Goal: Task Accomplishment & Management: Complete application form

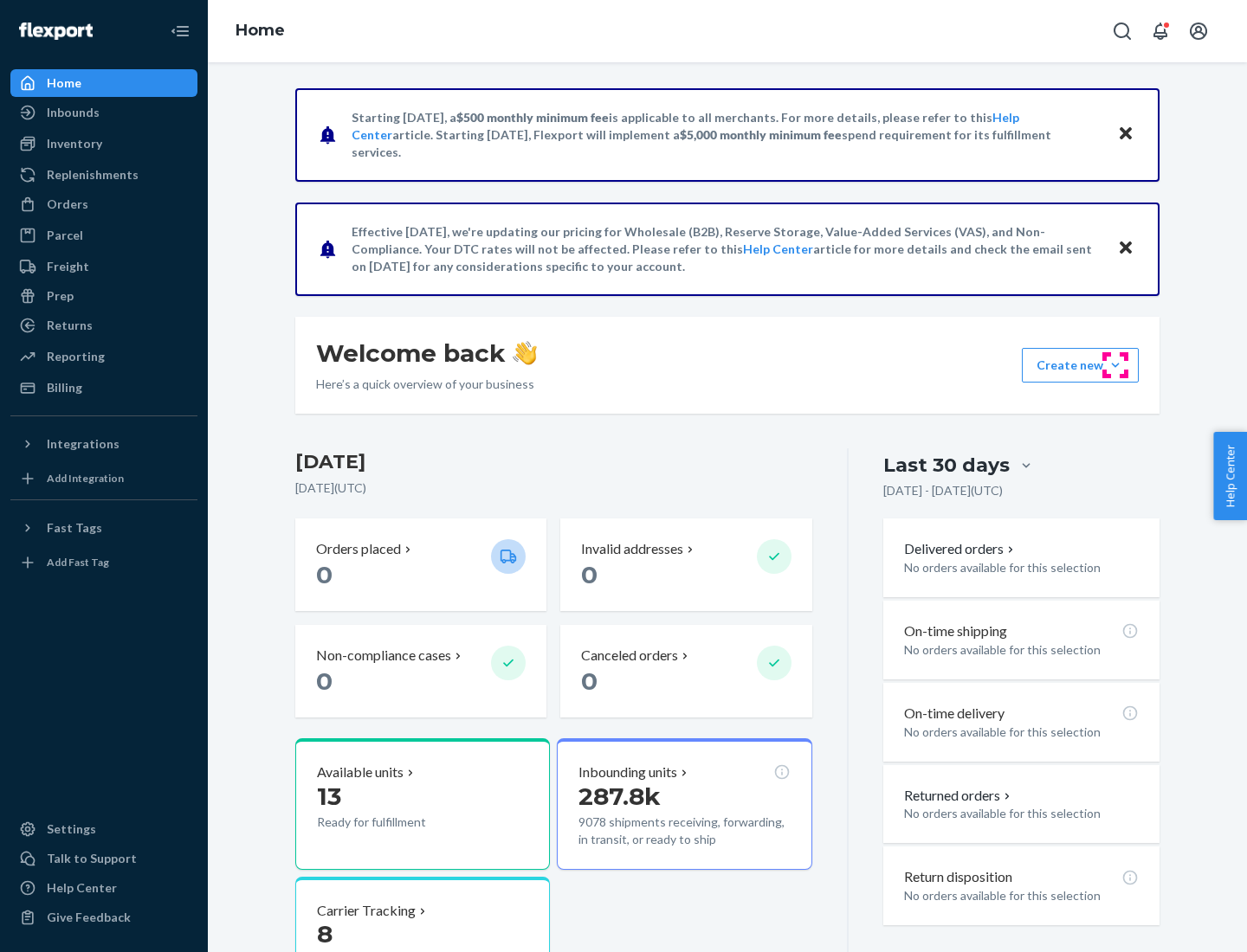
click at [1116, 365] on button "Create new Create new inbound Create new order Create new product" at bounding box center [1081, 365] width 117 height 35
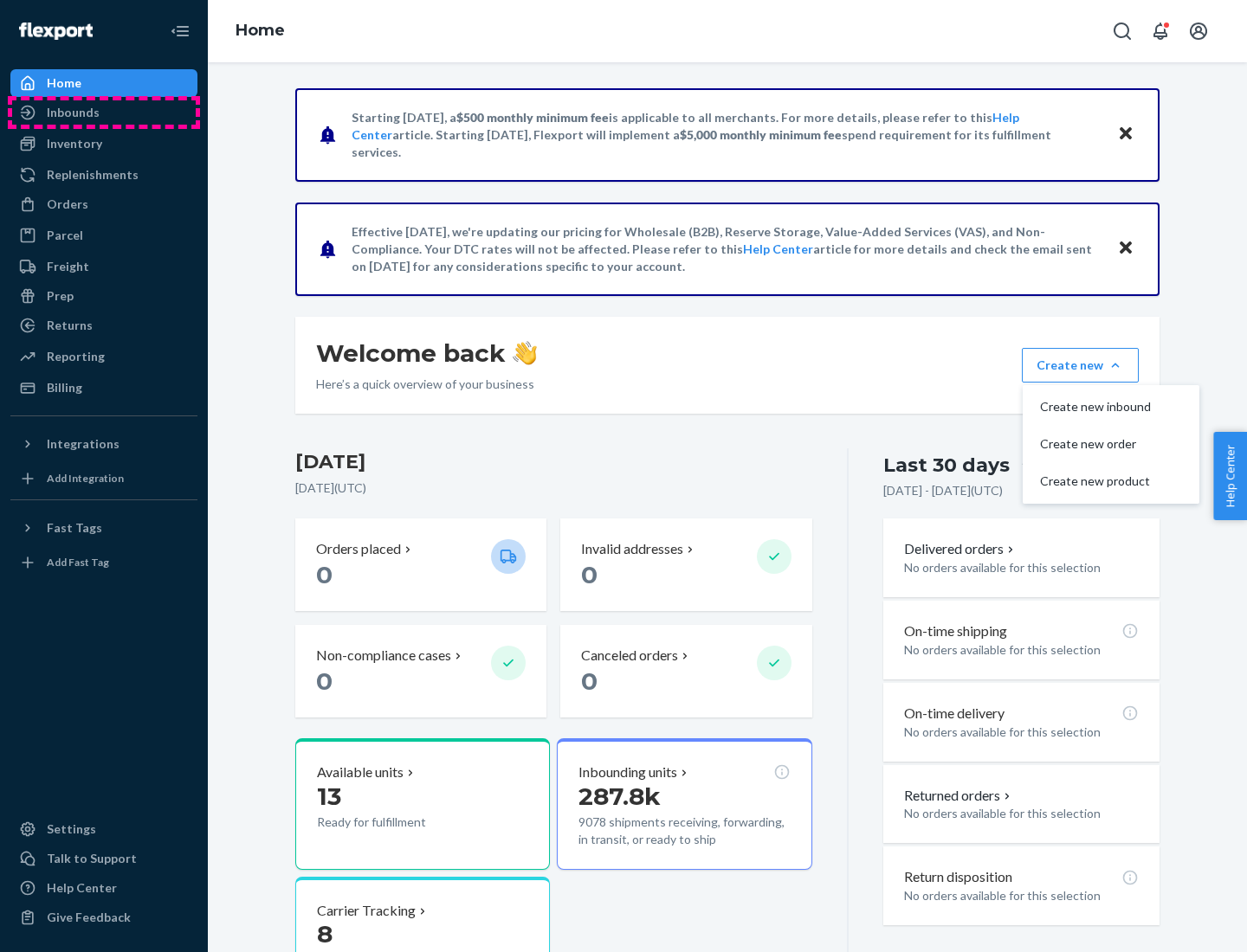
click at [104, 112] on div "Inbounds" at bounding box center [104, 112] width 184 height 25
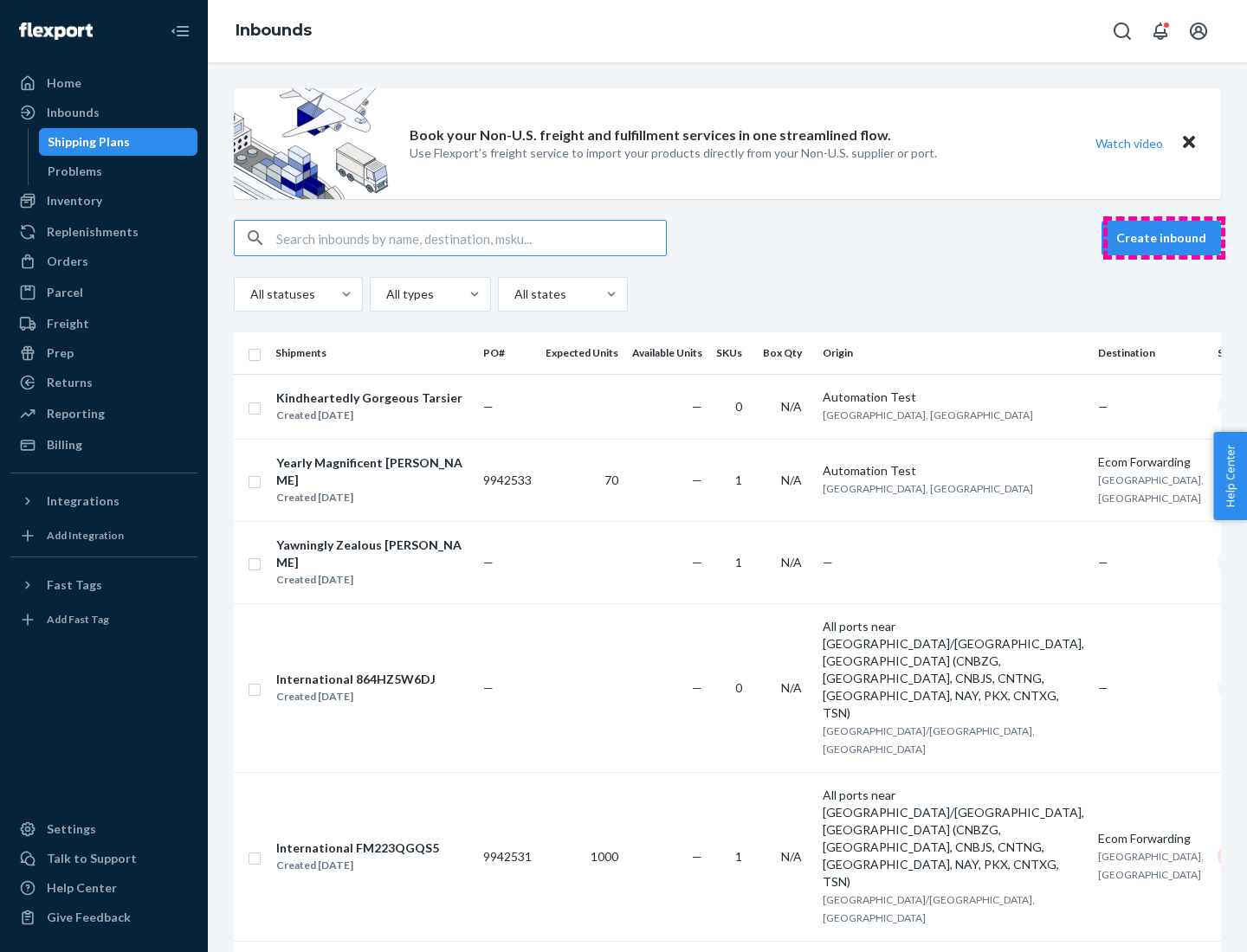
click at [1164, 238] on button "Create inbound" at bounding box center [1161, 238] width 120 height 35
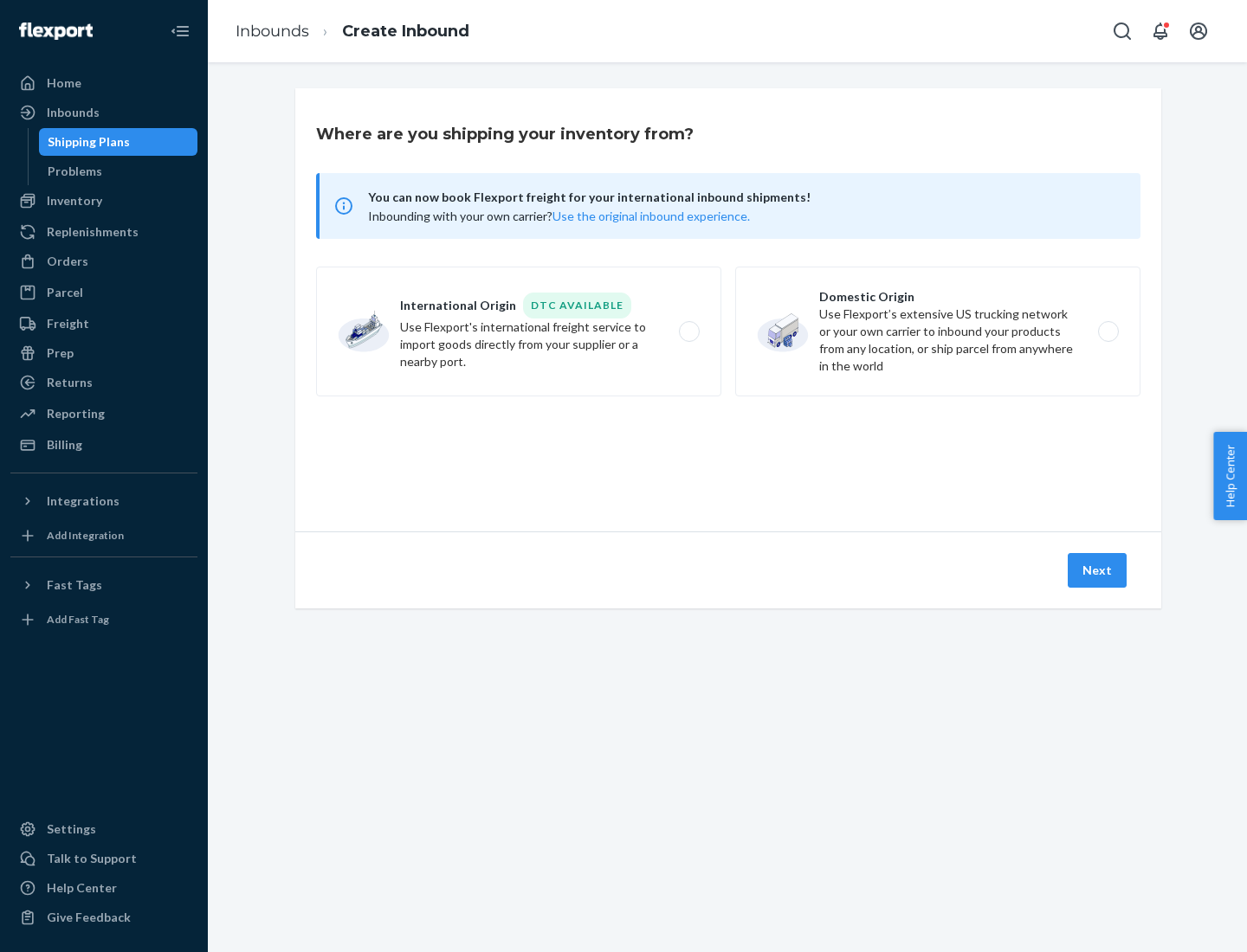
click at [938, 331] on label "Domestic Origin Use Flexport’s extensive US trucking network or your own carrie…" at bounding box center [937, 332] width 405 height 130
click at [1107, 331] on input "Domestic Origin Use Flexport’s extensive US trucking network or your own carrie…" at bounding box center [1113, 332] width 11 height 11
radio input "true"
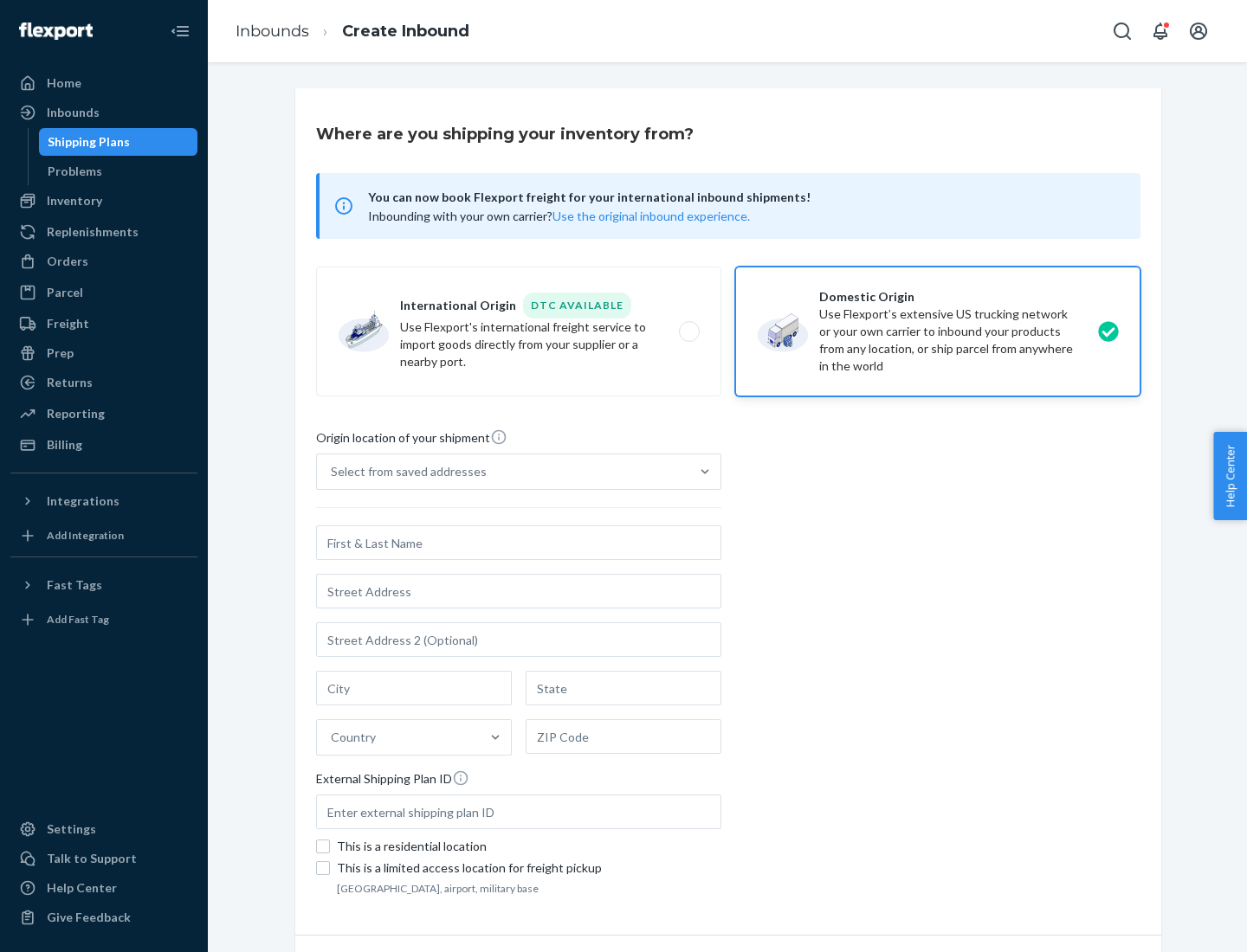
click at [503, 472] on div "Select from saved addresses" at bounding box center [503, 472] width 373 height 35
click at [332, 472] on input "Select from saved addresses" at bounding box center [331, 472] width 2 height 17
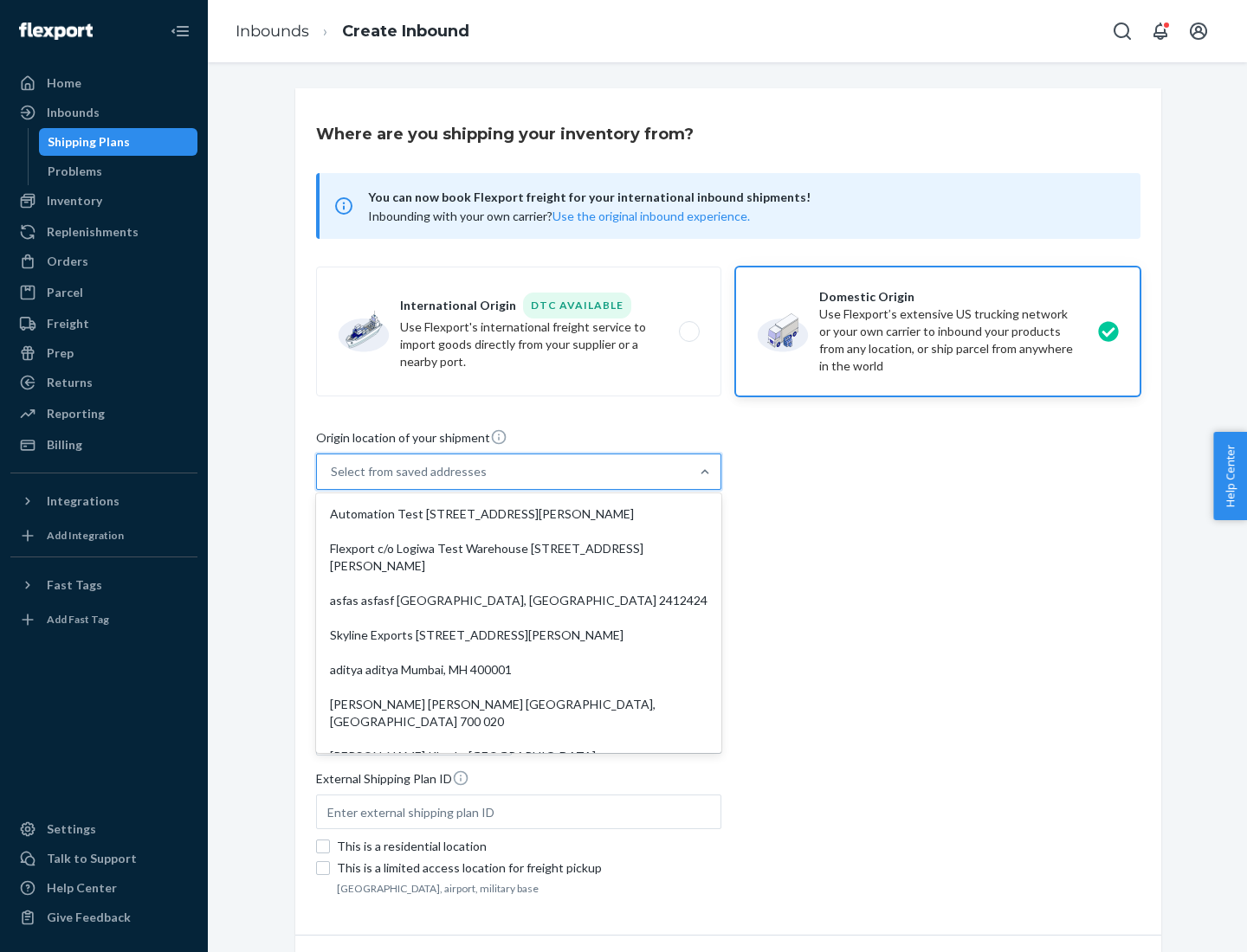
scroll to position [7, 0]
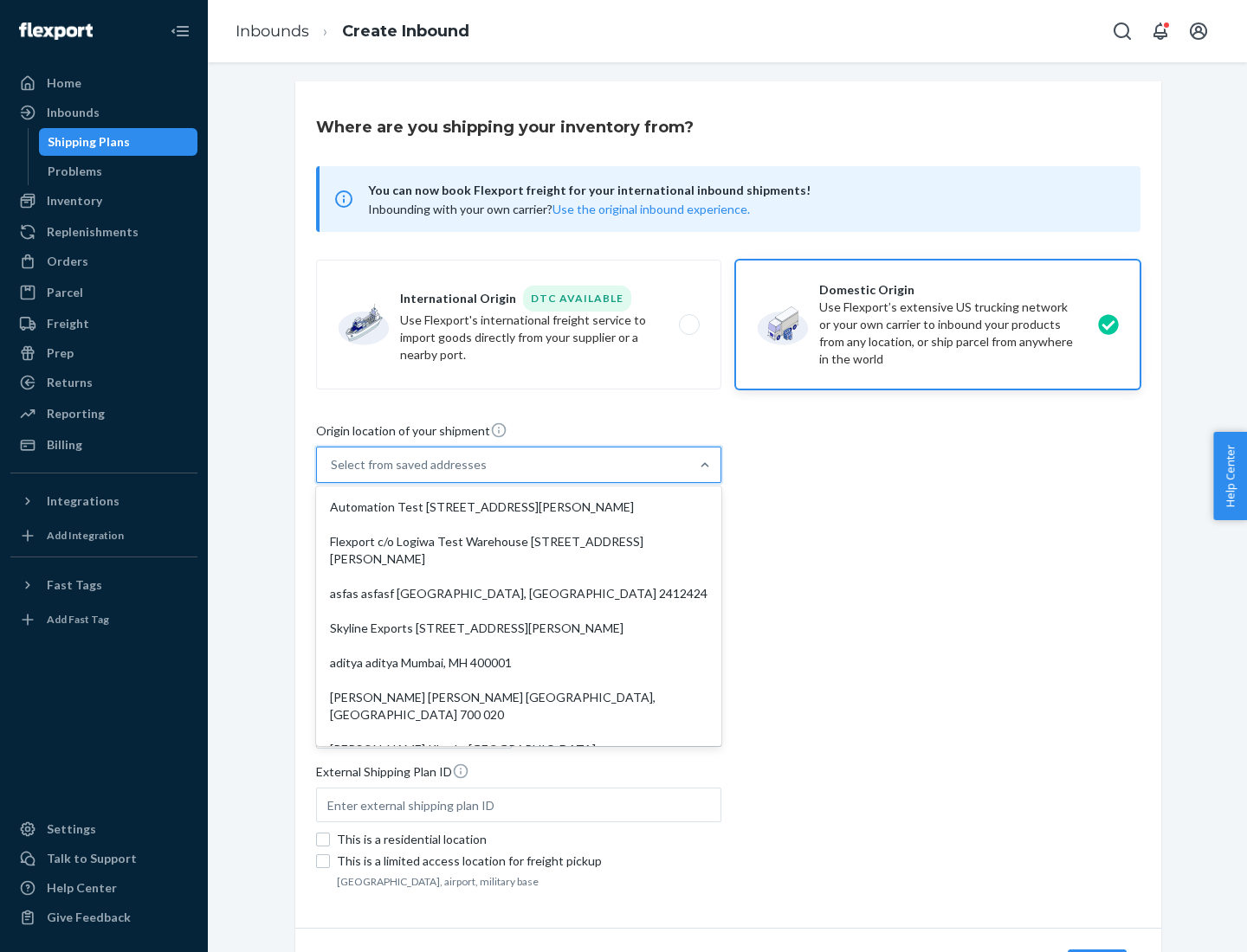
click at [519, 508] on div "Automation Test [STREET_ADDRESS][PERSON_NAME]" at bounding box center [519, 507] width 398 height 35
click at [332, 474] on input "option Automation Test [STREET_ADDRESS][PERSON_NAME]. 9 results available. Use …" at bounding box center [331, 465] width 2 height 17
type input "Automation Test"
type input "9th Floor"
type input "[GEOGRAPHIC_DATA]"
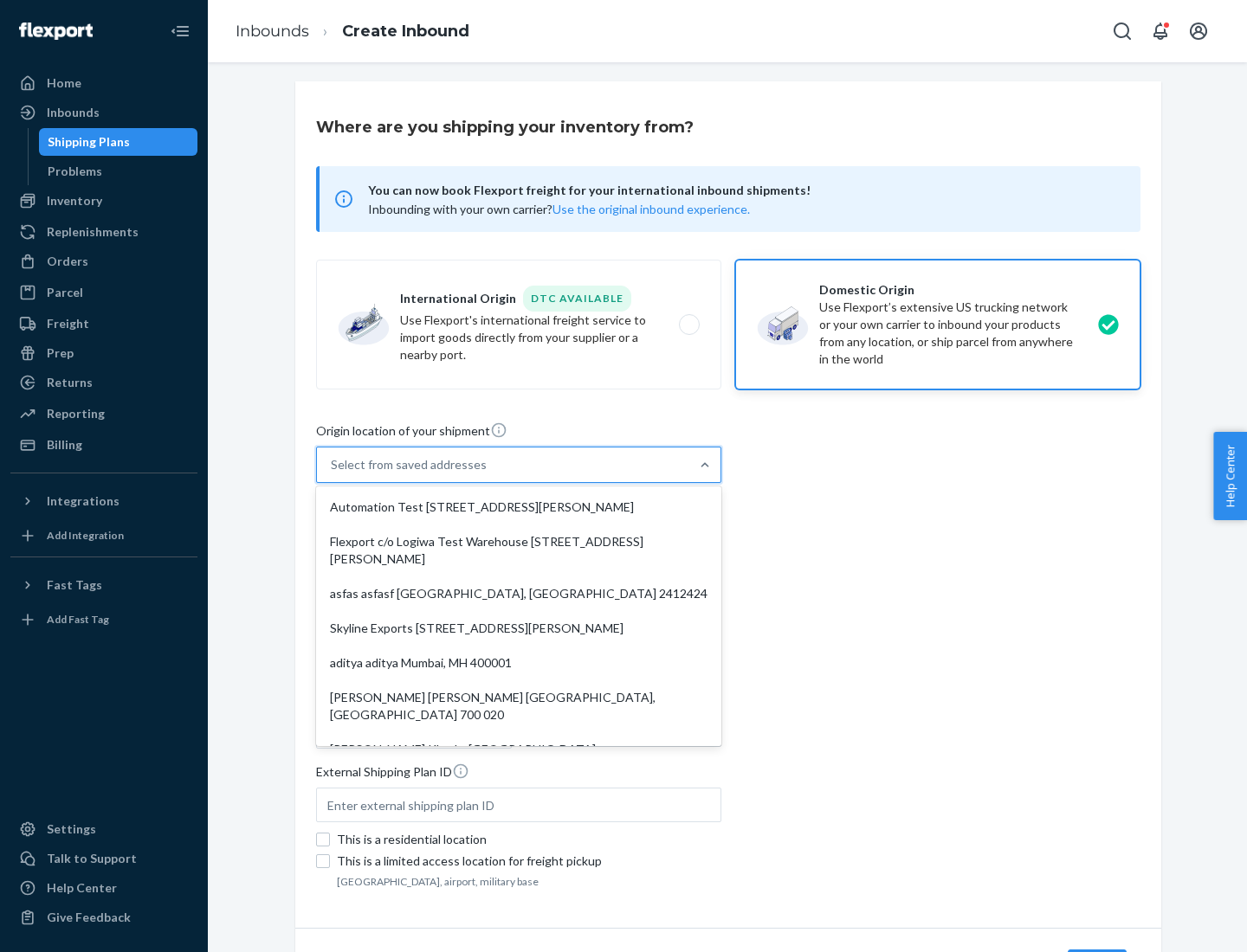
type input "CA"
type input "94104"
type input "[STREET_ADDRESS][PERSON_NAME]"
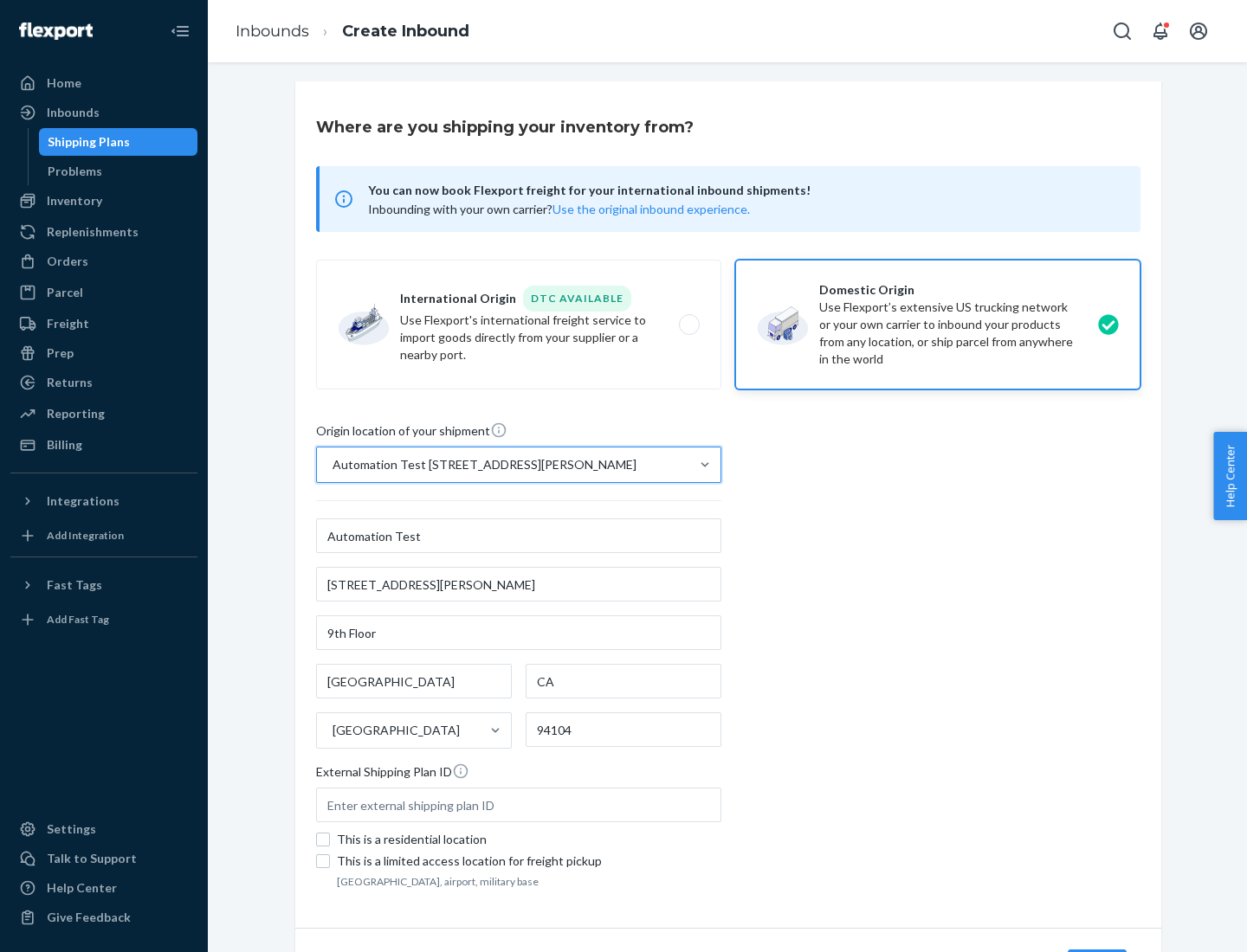
scroll to position [101, 0]
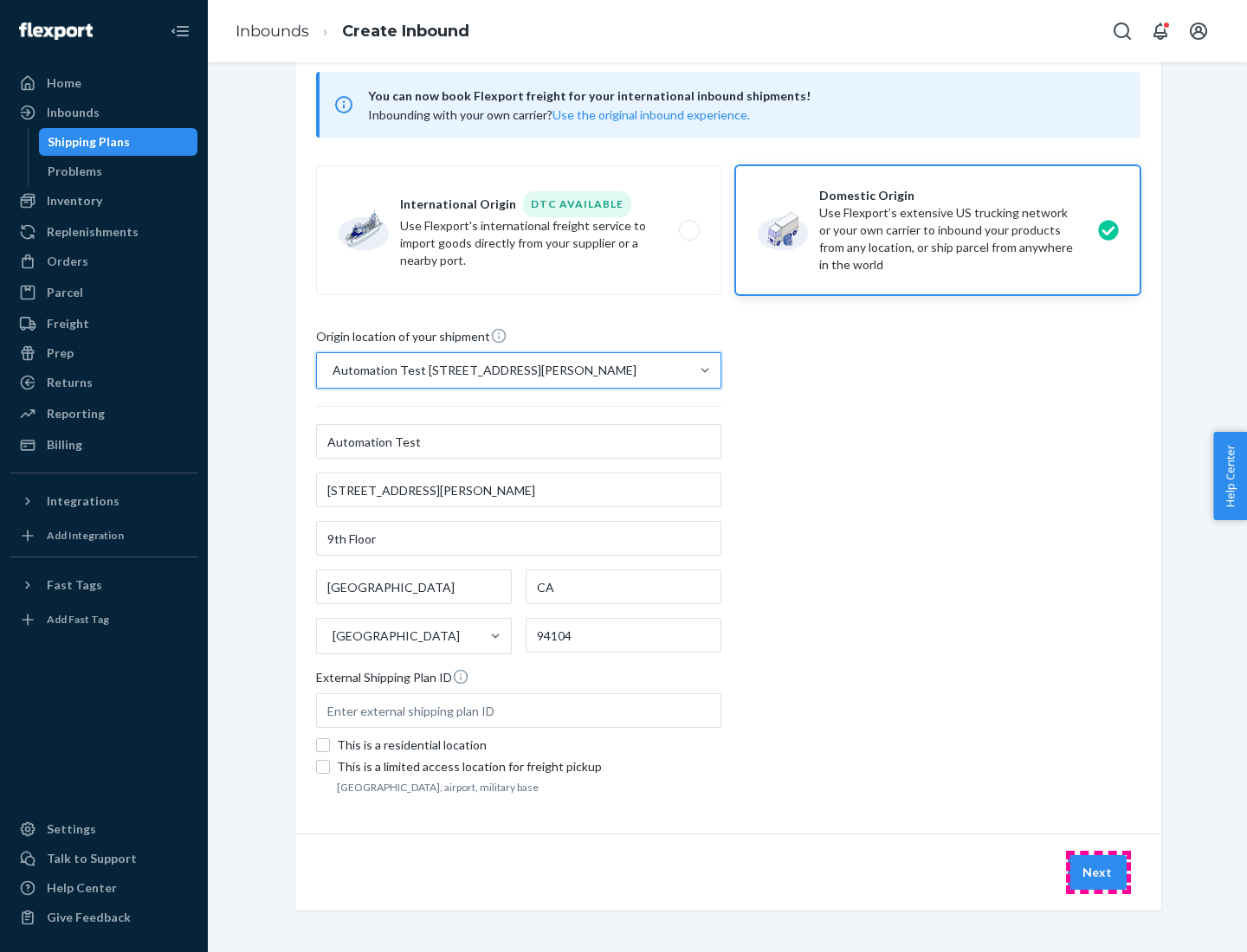
click at [1098, 873] on button "Next" at bounding box center [1097, 872] width 59 height 35
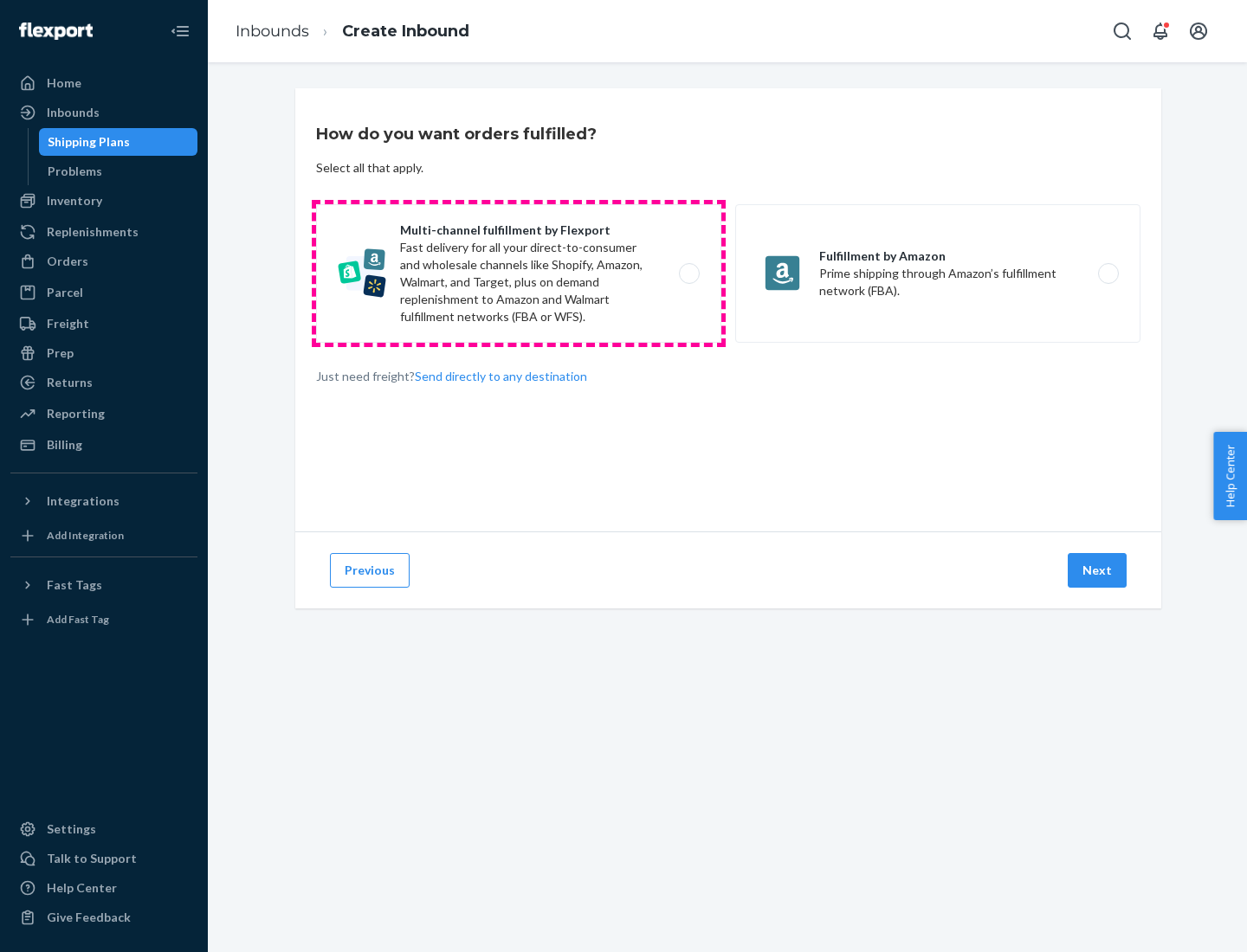
click at [519, 274] on label "Multi-channel fulfillment by Flexport Fast delivery for all your direct-to-cons…" at bounding box center [518, 274] width 405 height 139
click at [688, 274] on input "Multi-channel fulfillment by Flexport Fast delivery for all your direct-to-cons…" at bounding box center [694, 274] width 11 height 11
radio input "true"
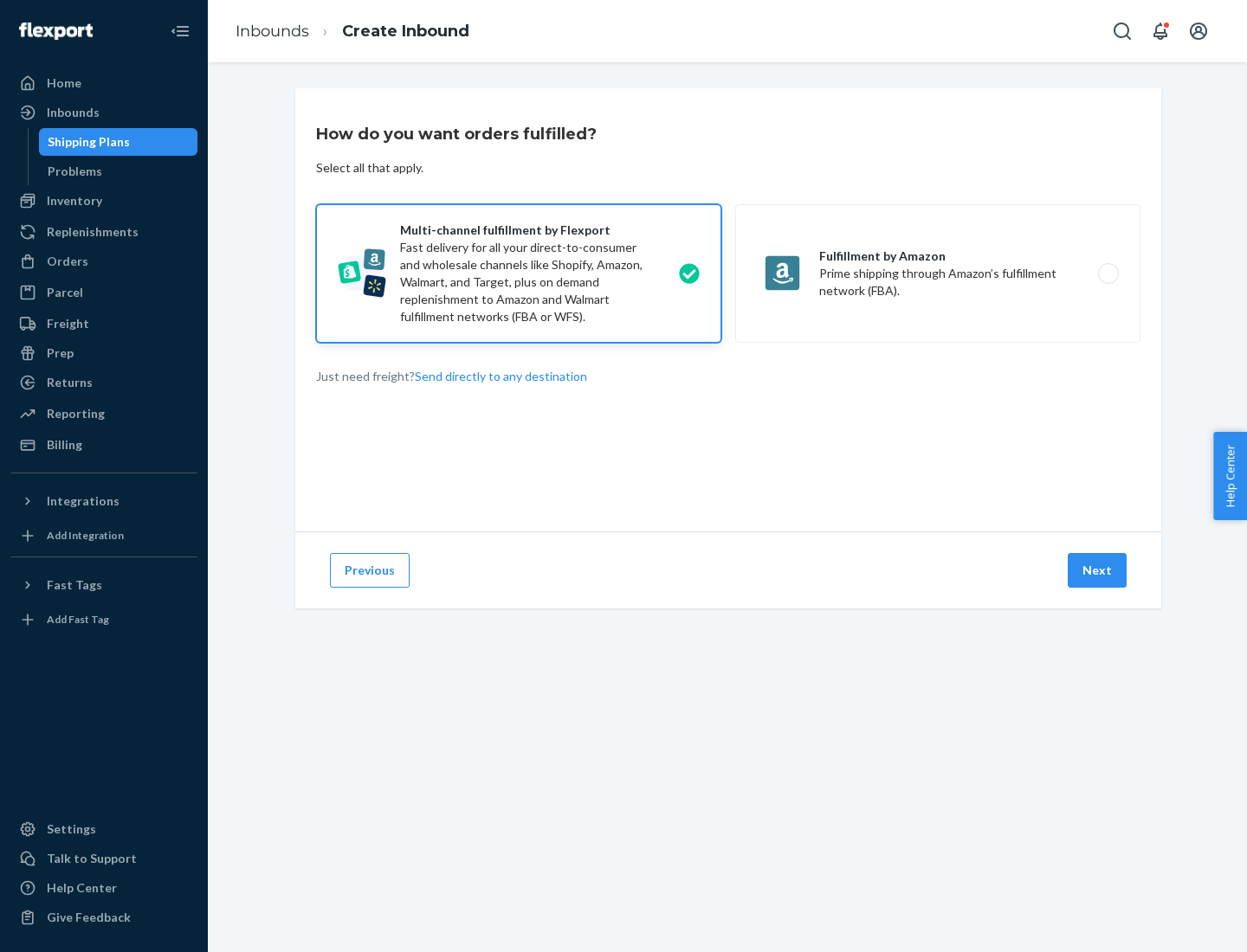
click at [1098, 571] on button "Next" at bounding box center [1097, 570] width 59 height 35
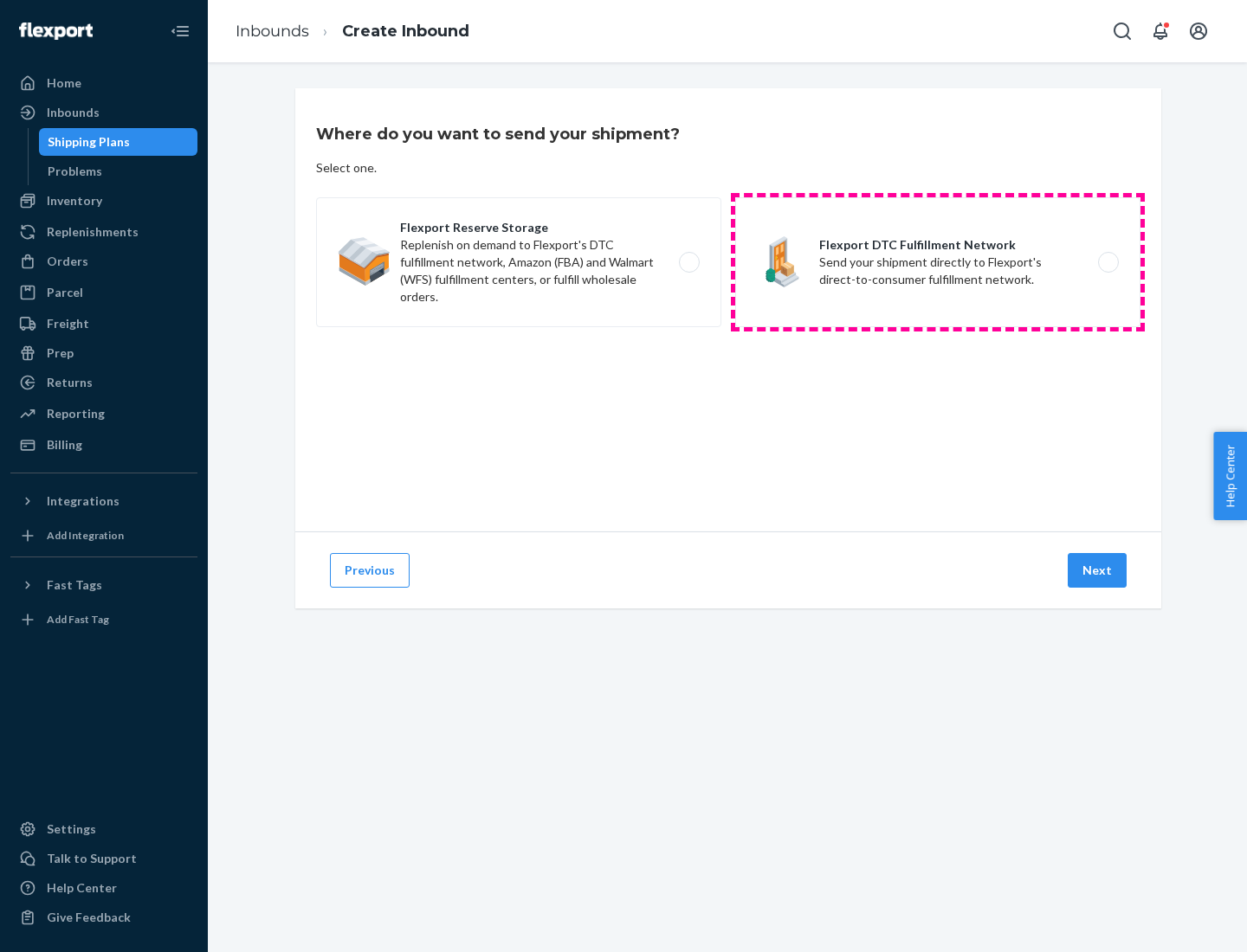
click at [938, 262] on label "Flexport DTC Fulfillment Network Send your shipment directly to Flexport's dire…" at bounding box center [937, 262] width 405 height 130
click at [1107, 262] on input "Flexport DTC Fulfillment Network Send your shipment directly to Flexport's dire…" at bounding box center [1113, 262] width 11 height 11
radio input "true"
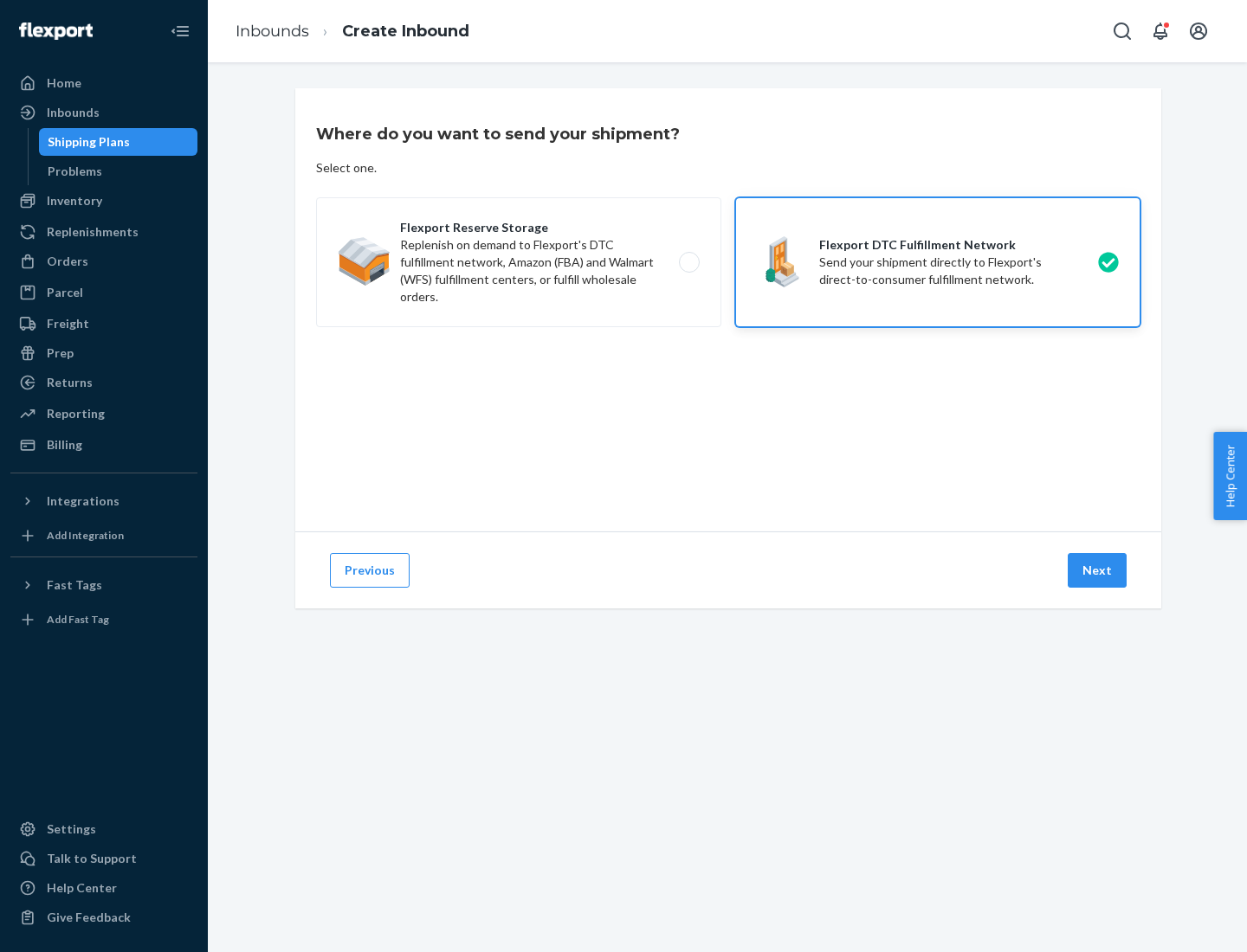
click at [1098, 571] on button "Next" at bounding box center [1097, 570] width 59 height 35
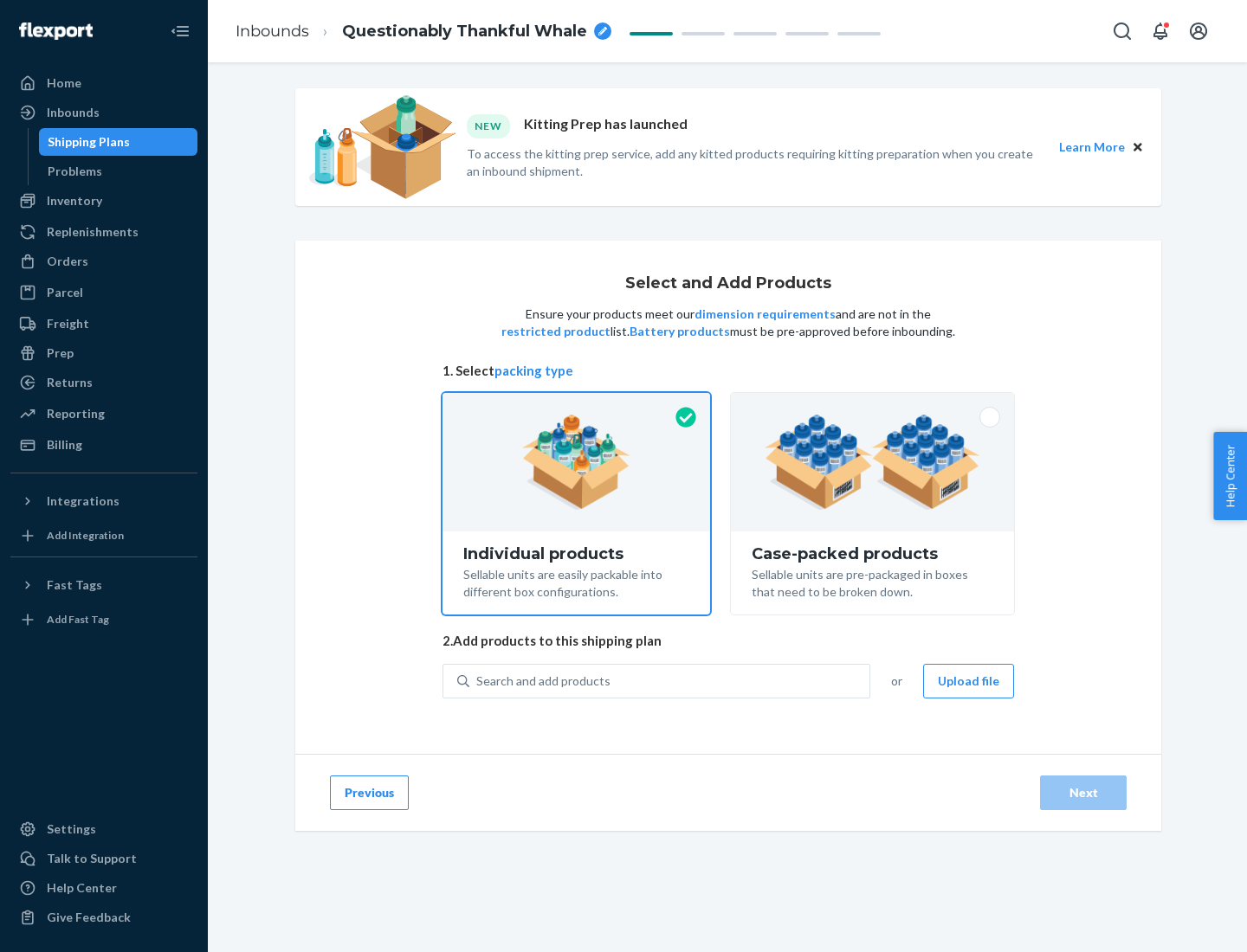
click at [873, 462] on img at bounding box center [872, 461] width 215 height 95
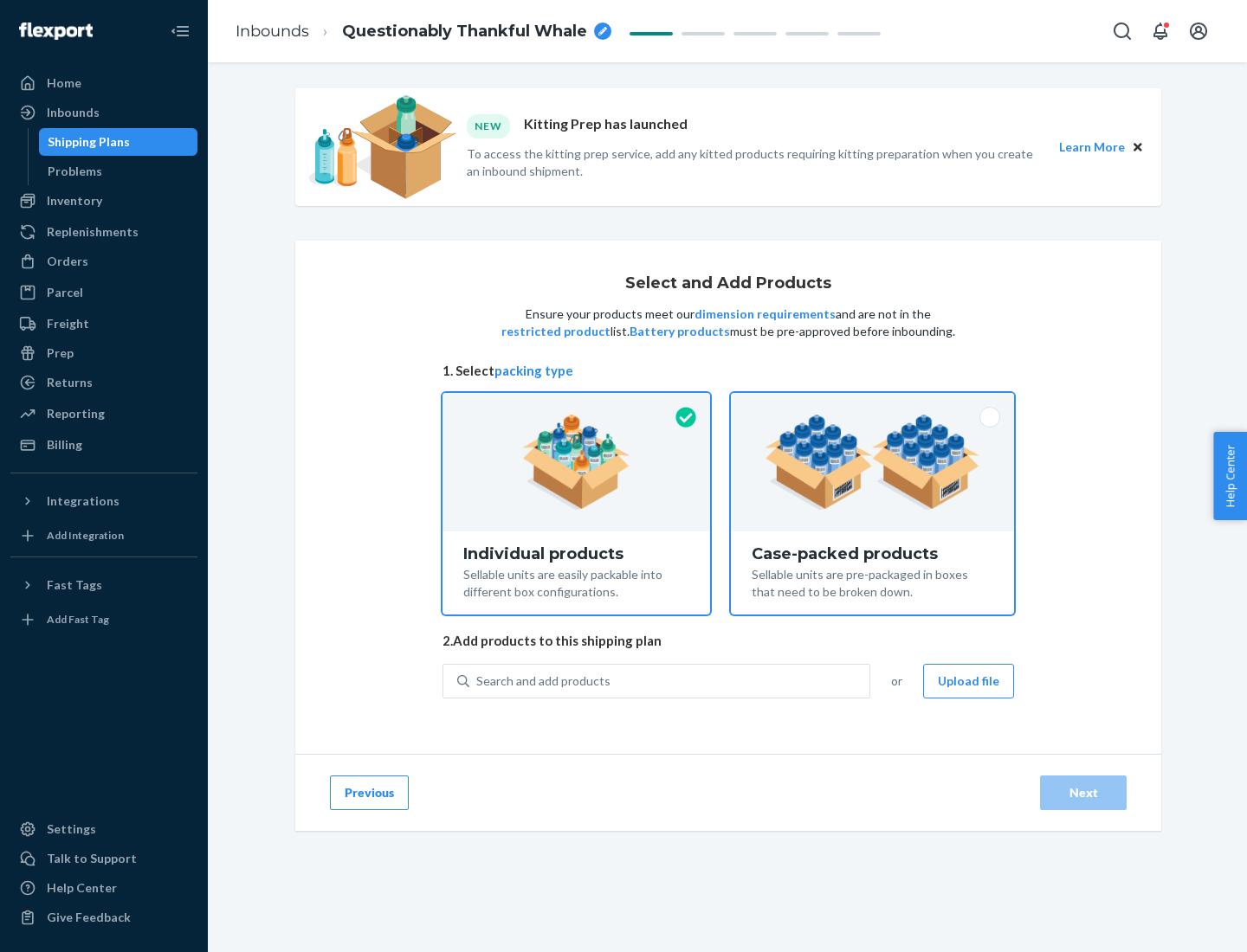
click at [873, 404] on input "Case-packed products Sellable units are pre-packaged in boxes that need to be b…" at bounding box center [872, 399] width 11 height 11
radio input "true"
radio input "false"
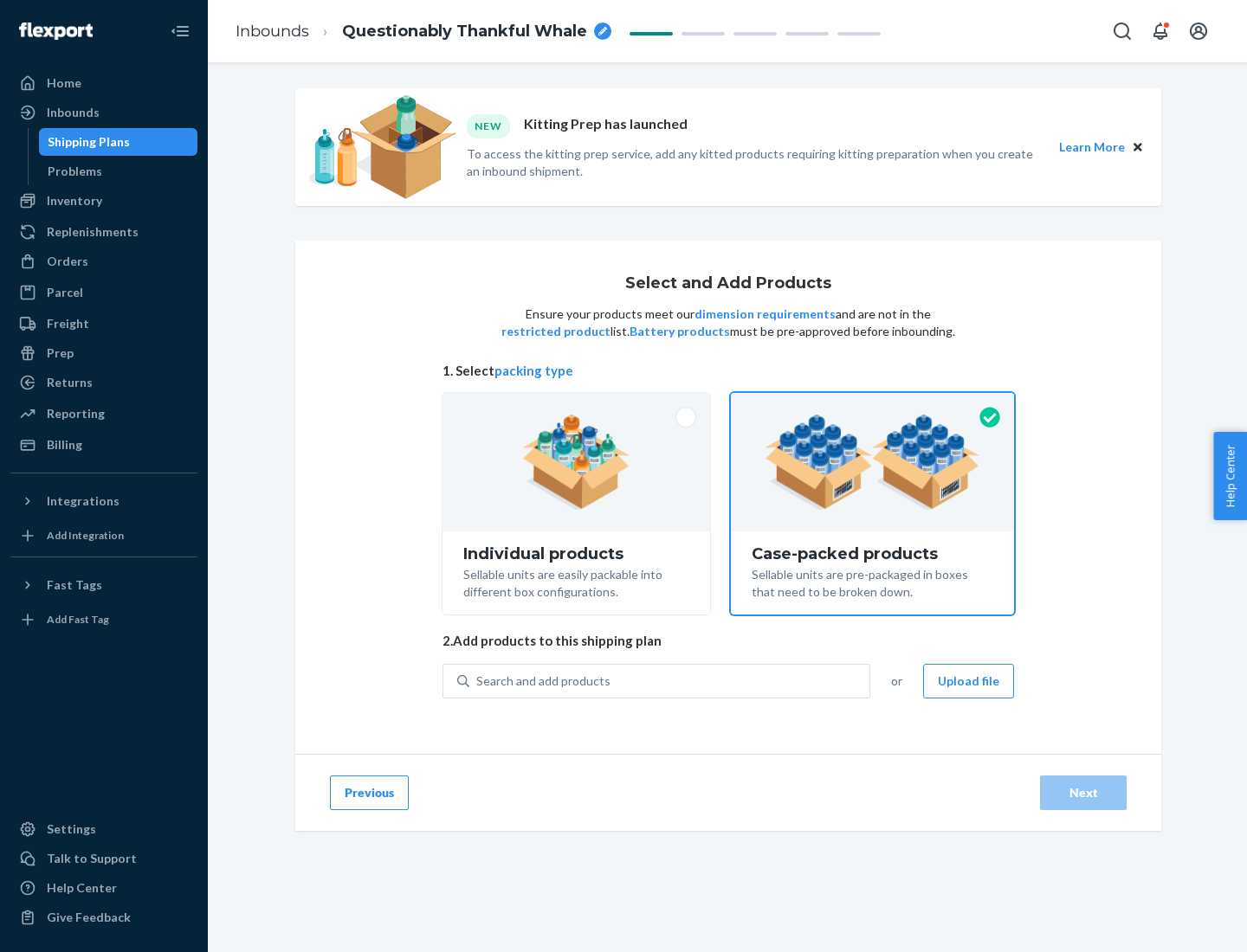
click at [670, 680] on div "Search and add products" at bounding box center [669, 681] width 400 height 31
click at [478, 680] on input "Search and add products" at bounding box center [478, 681] width 2 height 17
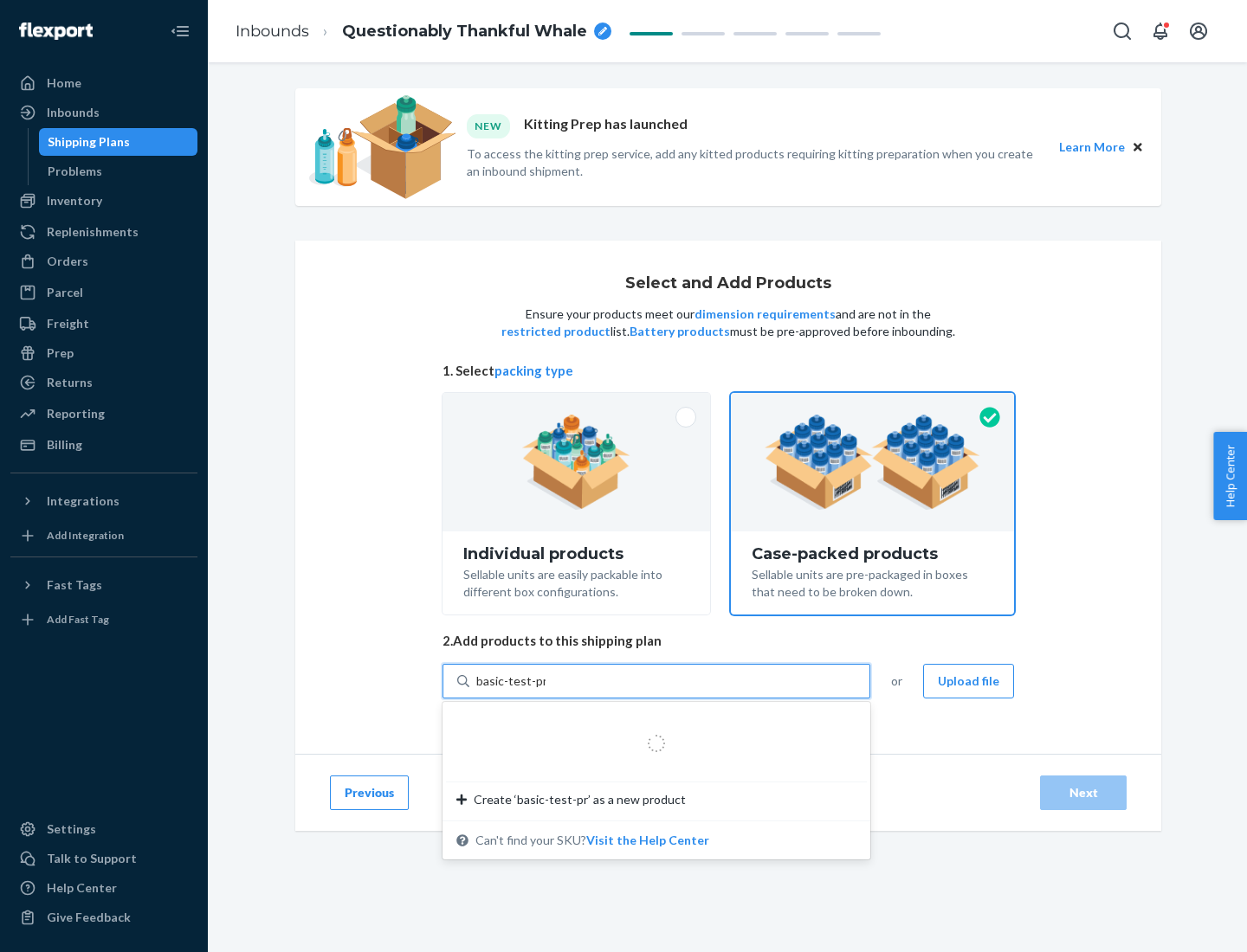
type input "basic-test-product-1"
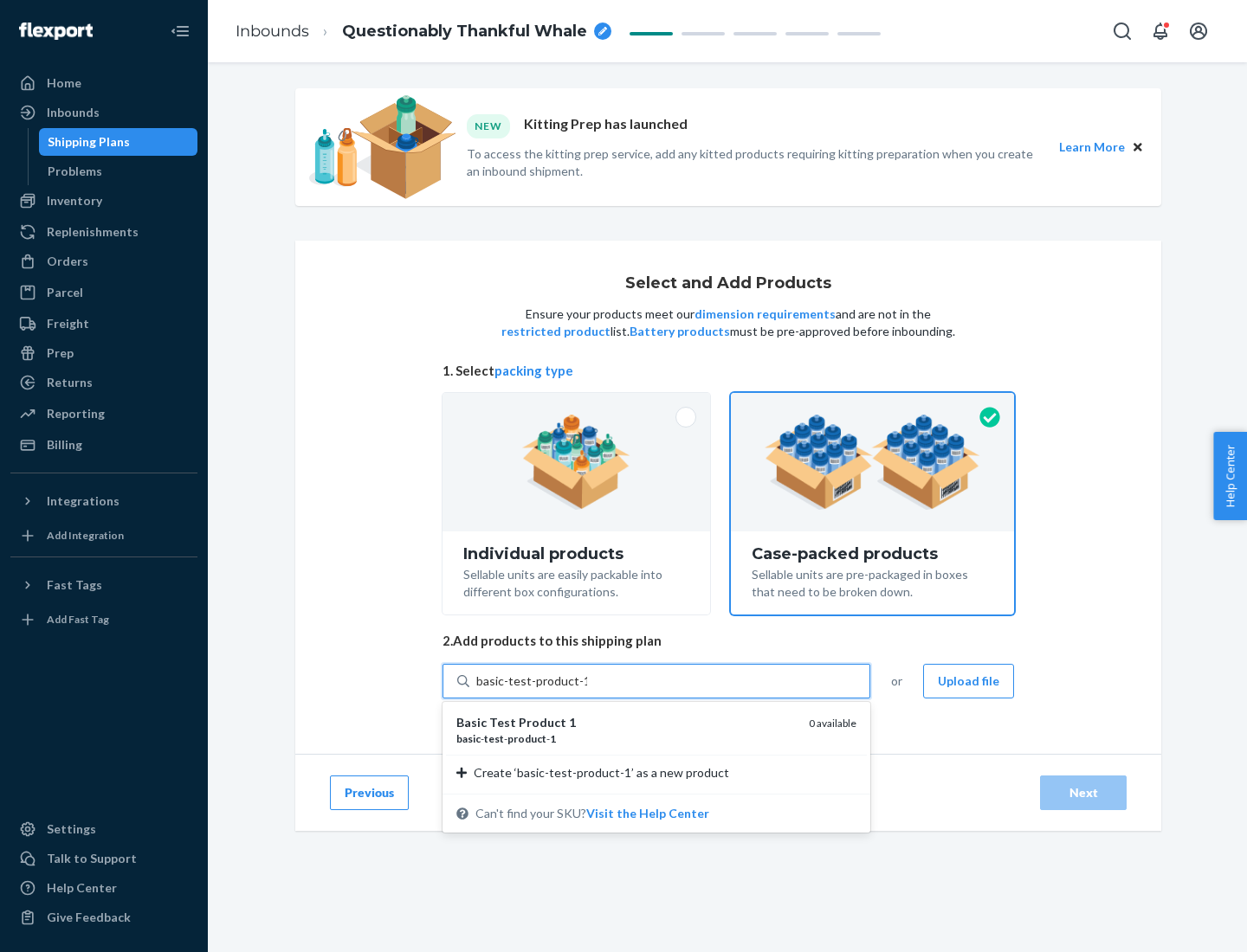
click at [626, 739] on div "basic - test - product - 1" at bounding box center [626, 739] width 339 height 15
click at [587, 690] on input "basic-test-product-1" at bounding box center [531, 681] width 110 height 17
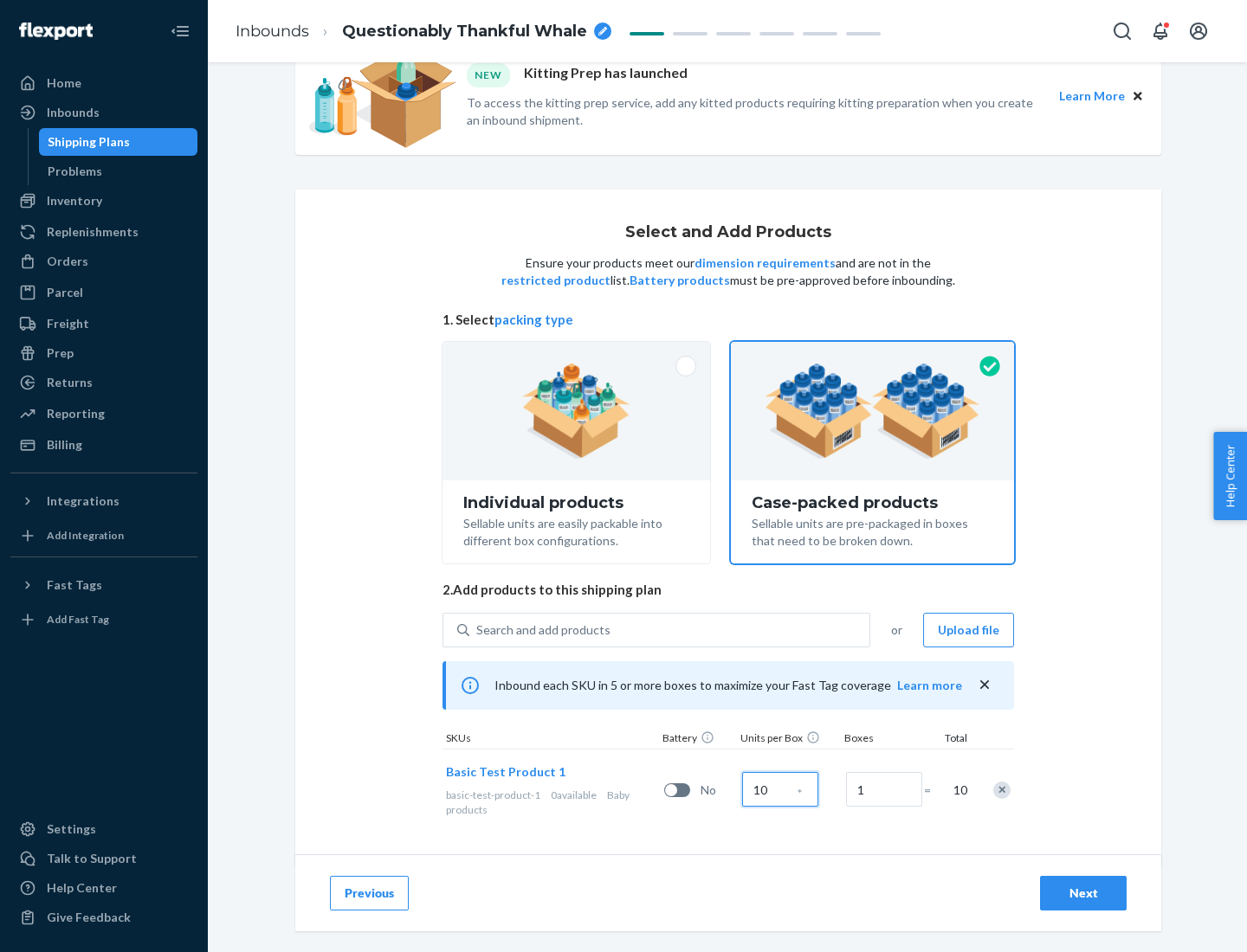
scroll to position [62, 0]
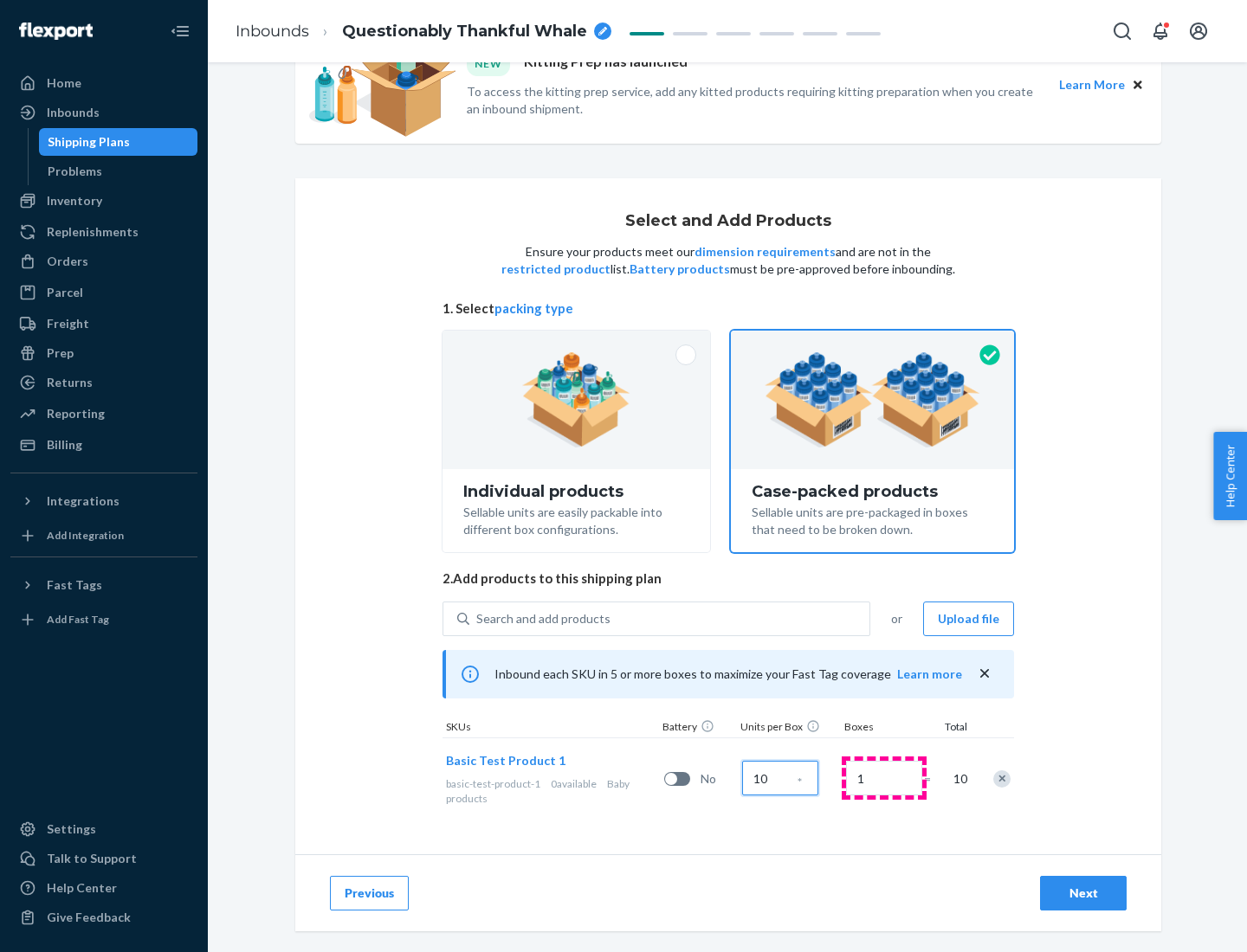
type input "10"
type input "7"
click at [1084, 894] on div "Next" at bounding box center [1083, 894] width 58 height 17
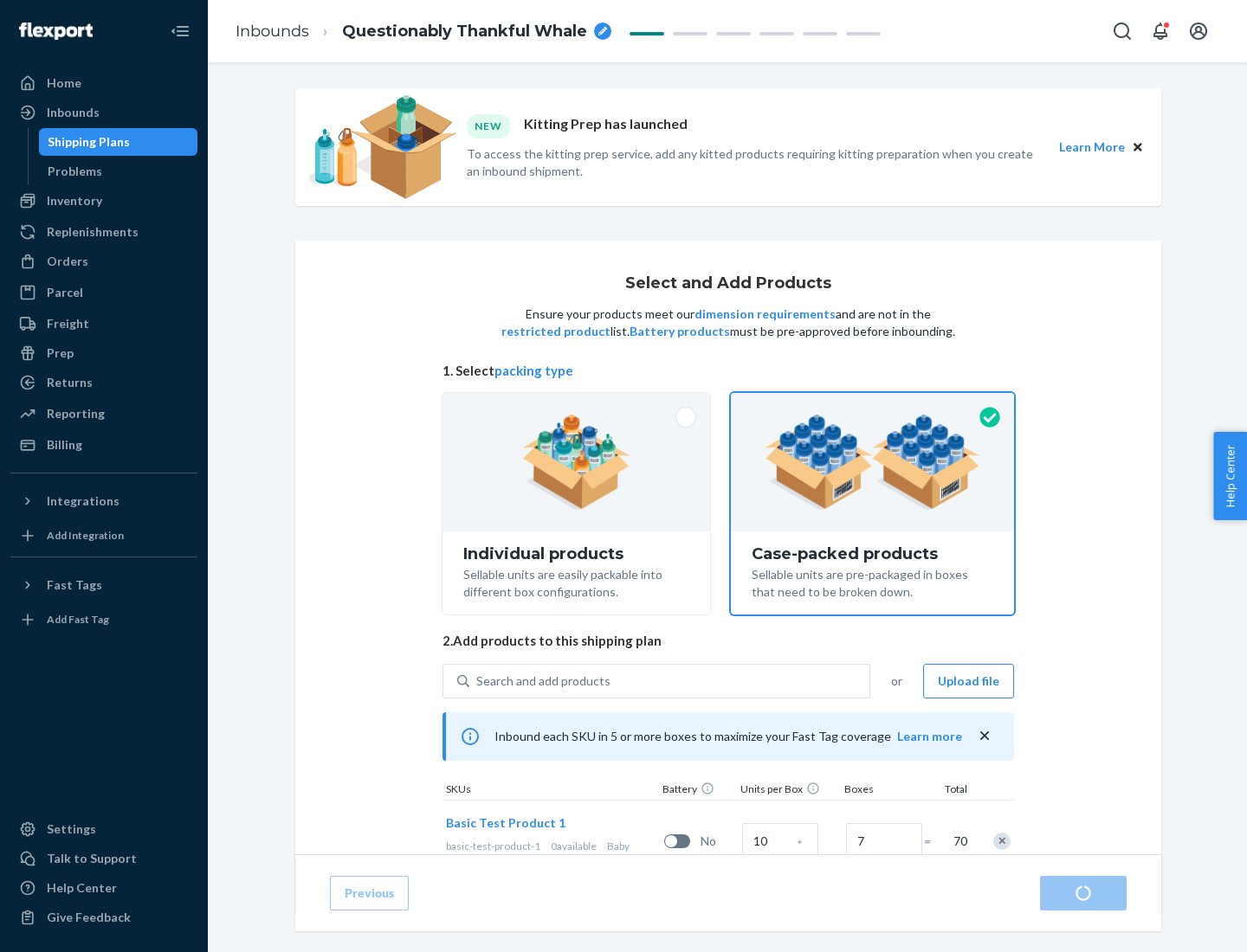
radio input "true"
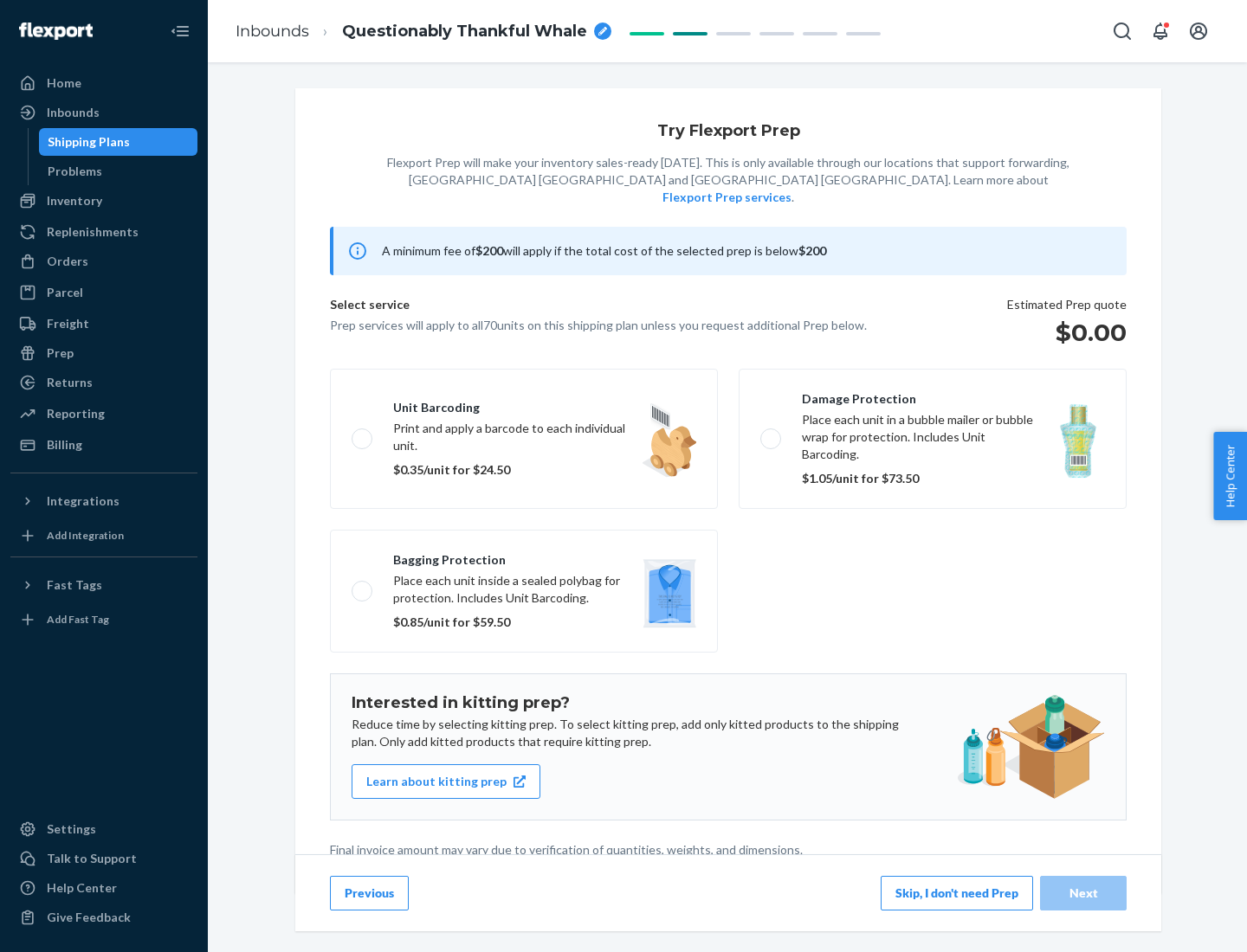
scroll to position [5, 0]
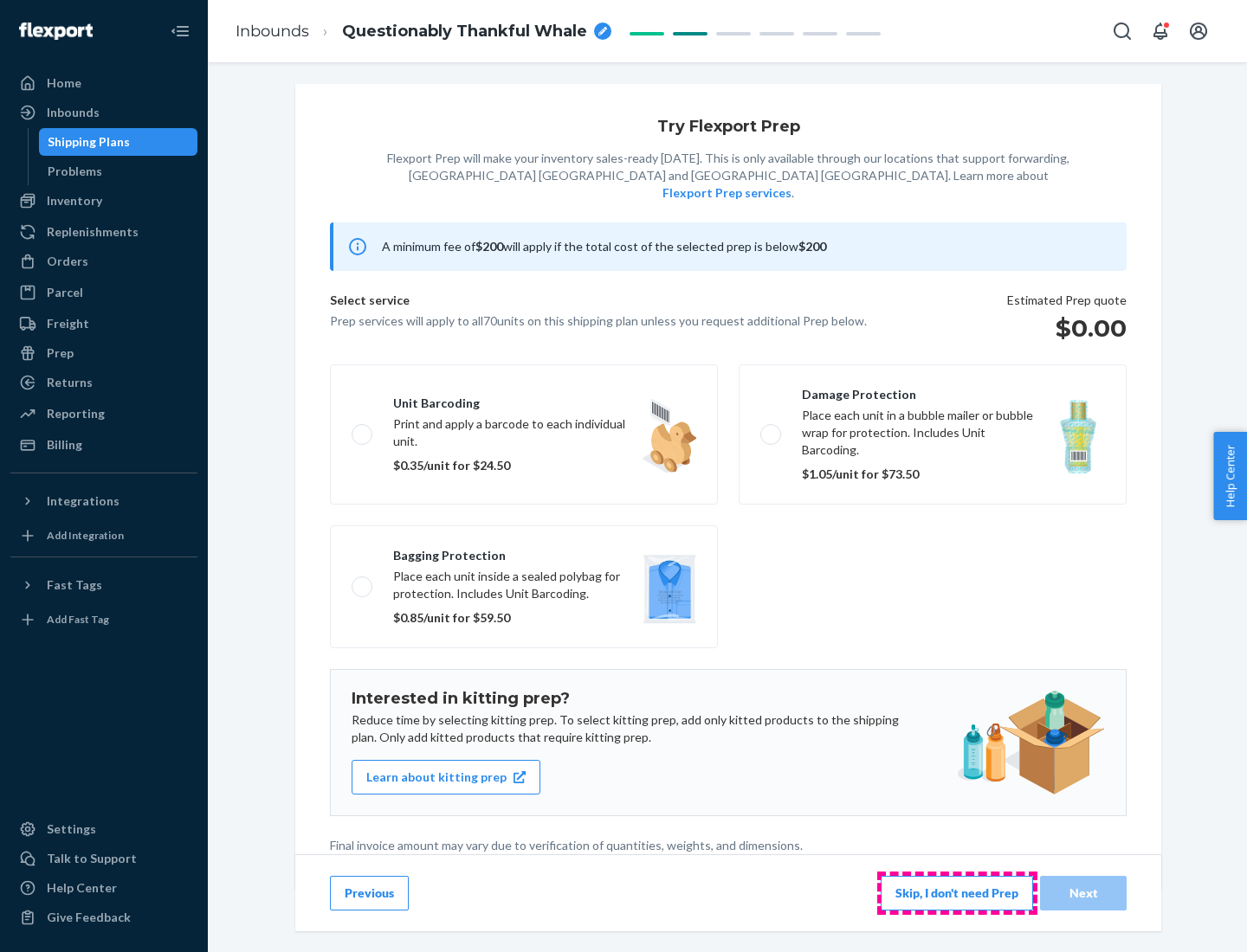
click at [957, 893] on button "Skip, I don't need Prep" at bounding box center [956, 893] width 152 height 35
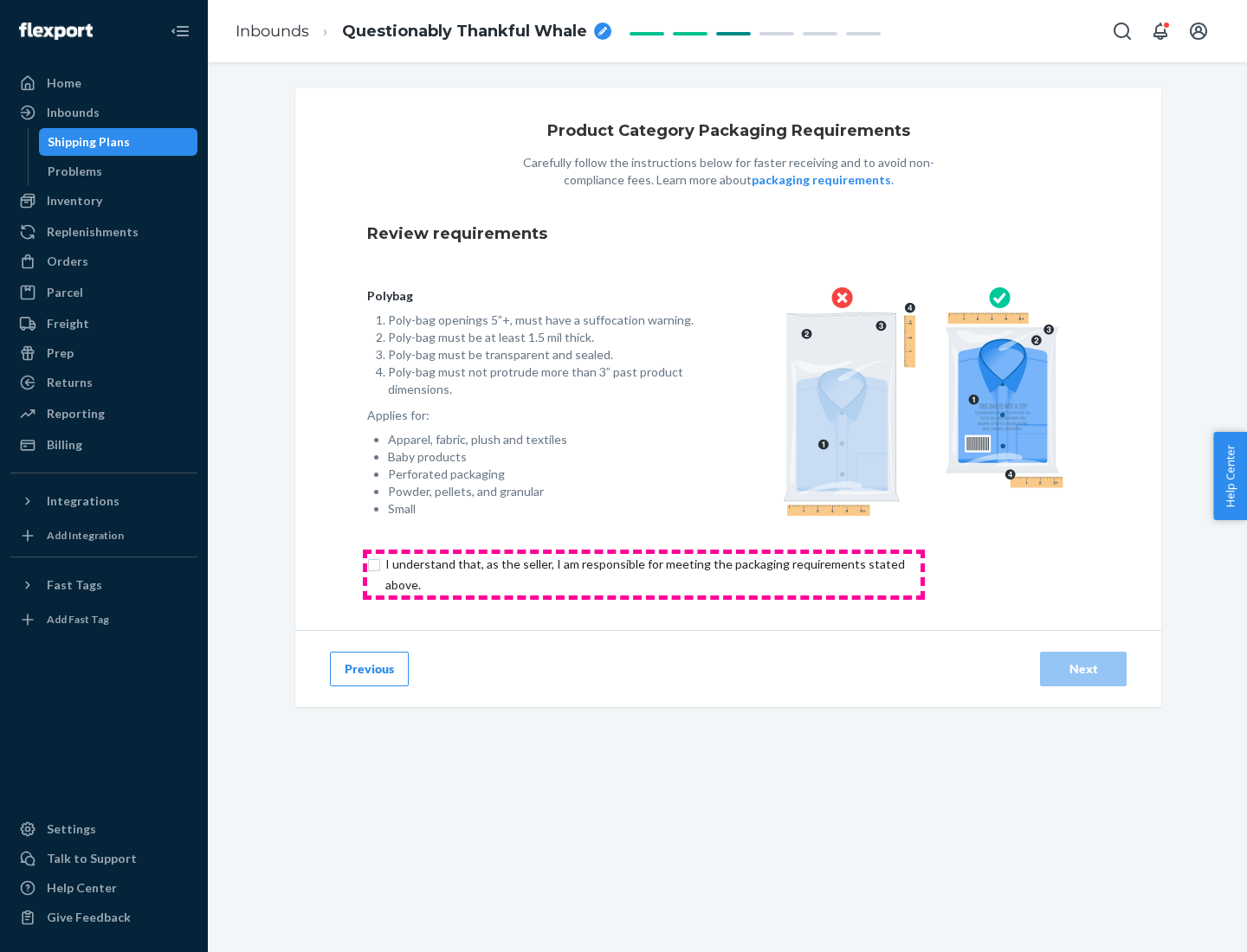
click at [644, 574] on input "checkbox" at bounding box center [655, 575] width 576 height 42
checkbox input "true"
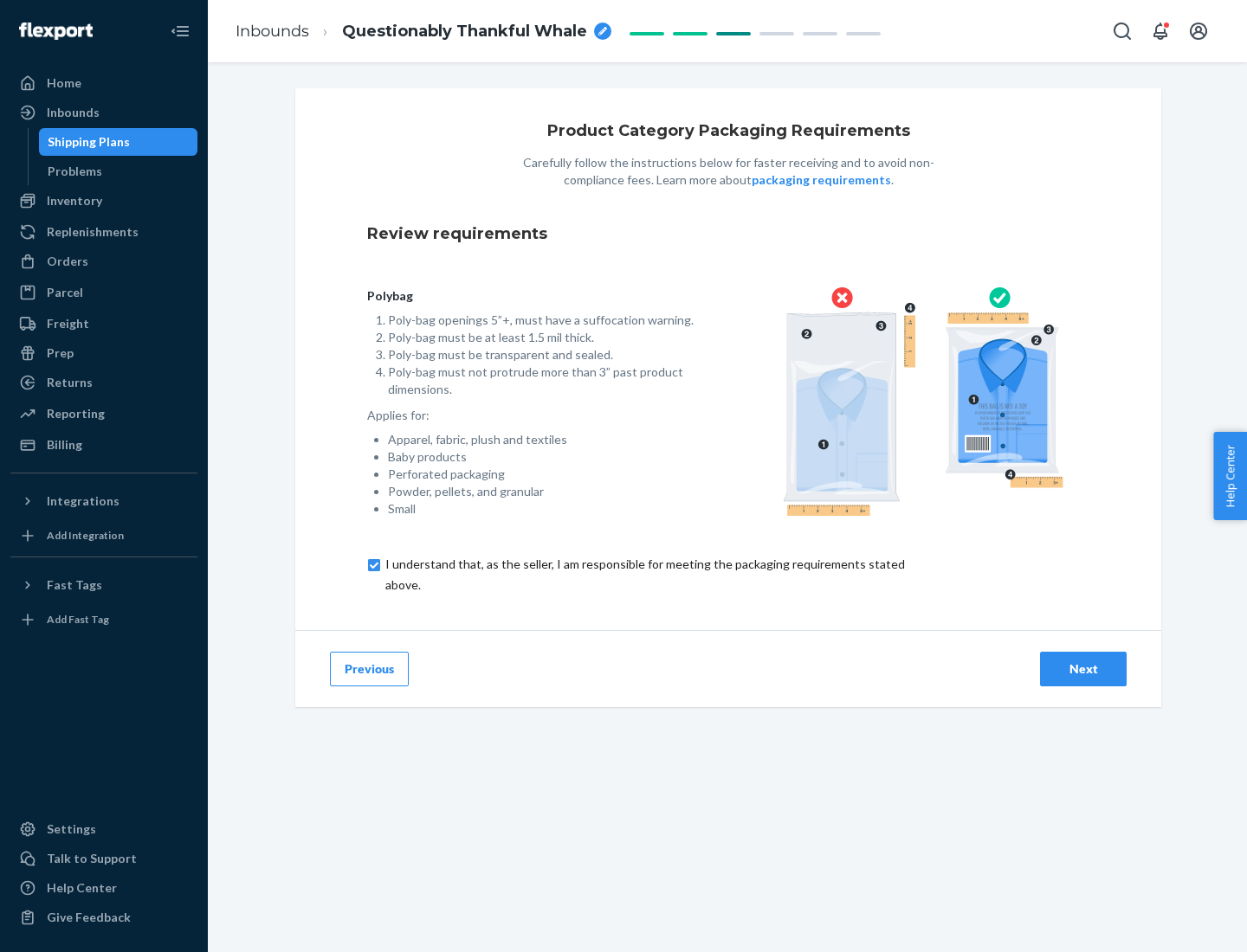
click at [1084, 668] on div "Next" at bounding box center [1083, 669] width 58 height 17
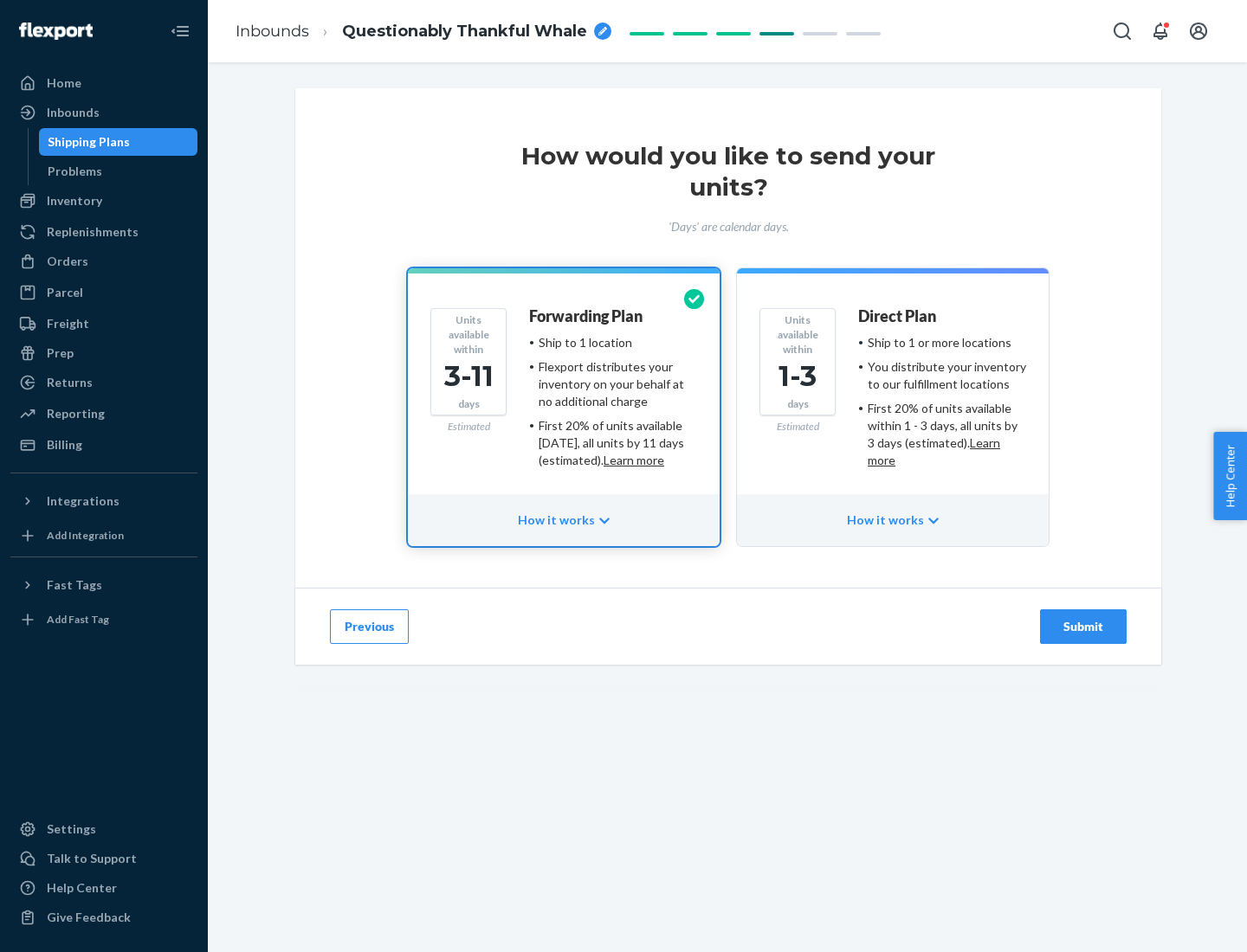
click at [893, 394] on ul "Ship to 1 or more locations You distribute your inventory to our fulfillment lo…" at bounding box center [942, 401] width 168 height 135
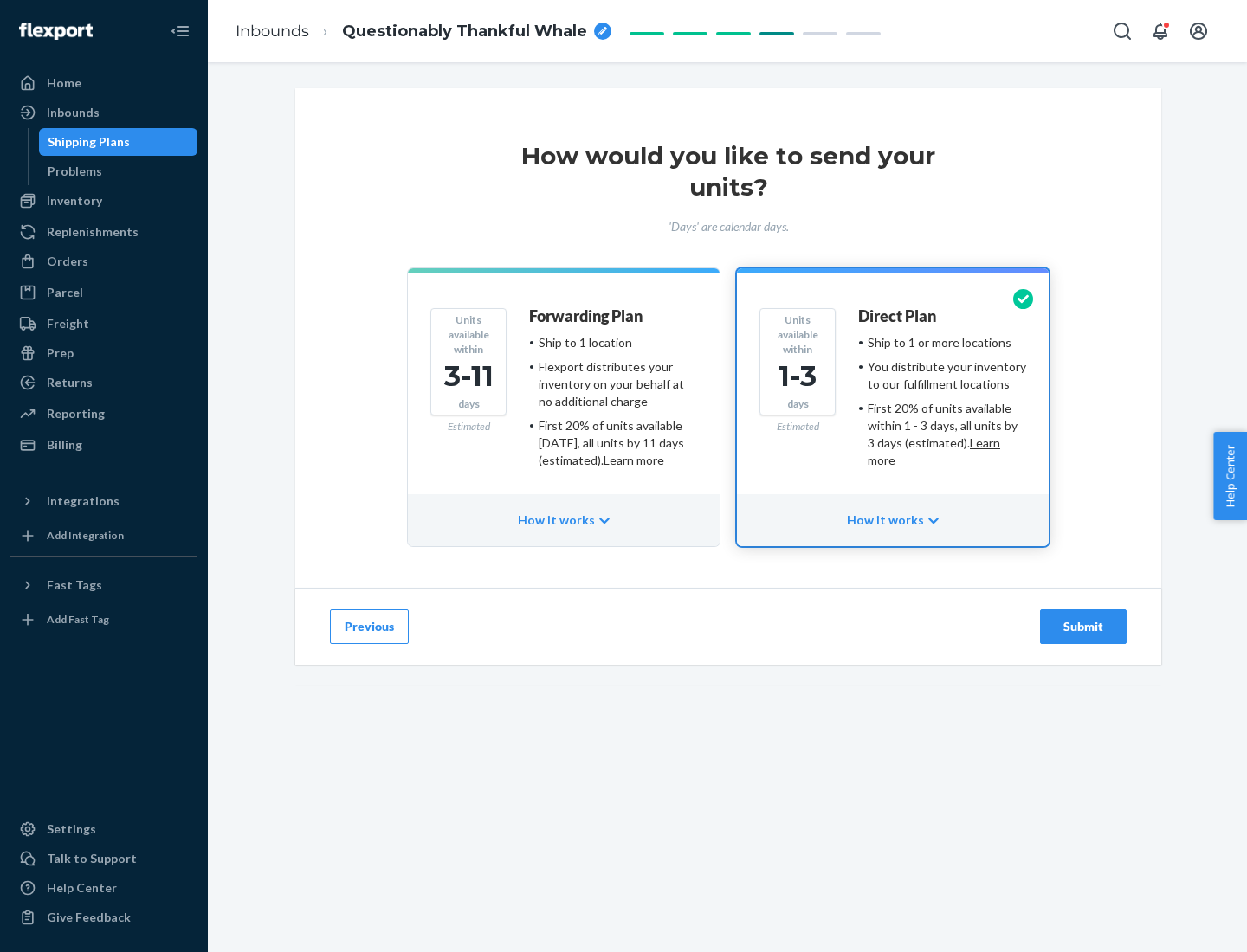
click at [1084, 626] on div "Submit" at bounding box center [1083, 626] width 58 height 17
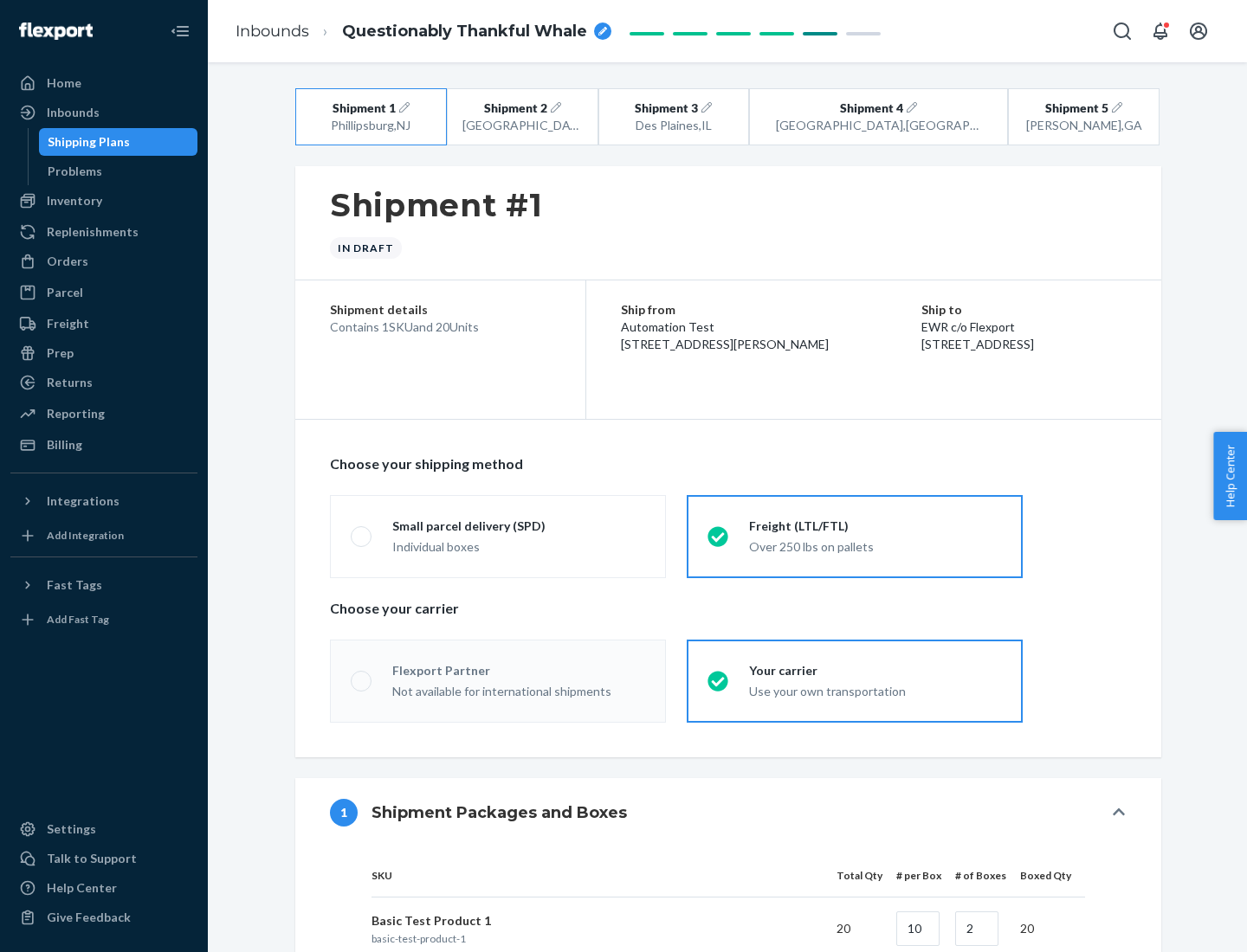
radio input "true"
radio input "false"
radio input "true"
radio input "false"
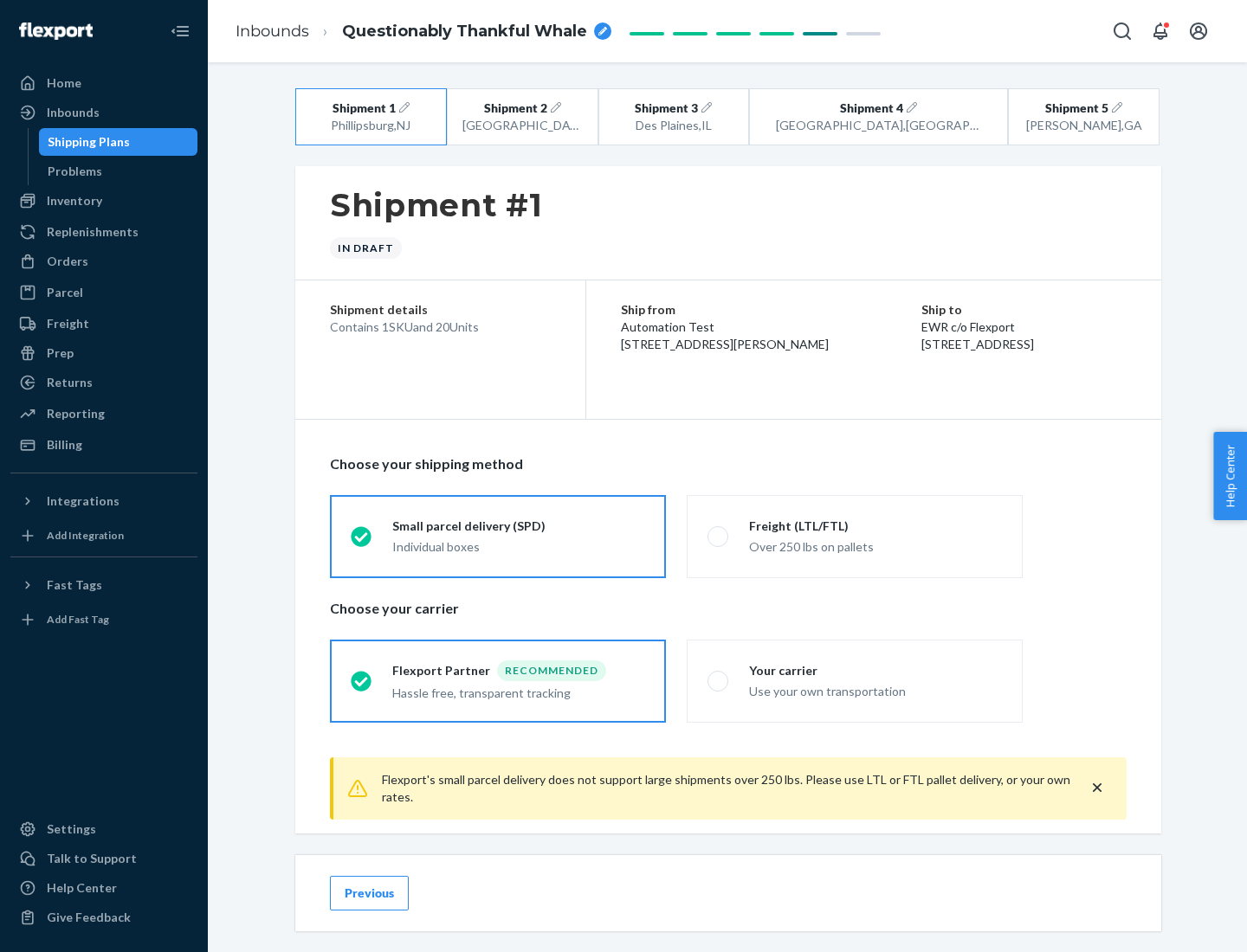
scroll to position [19, 0]
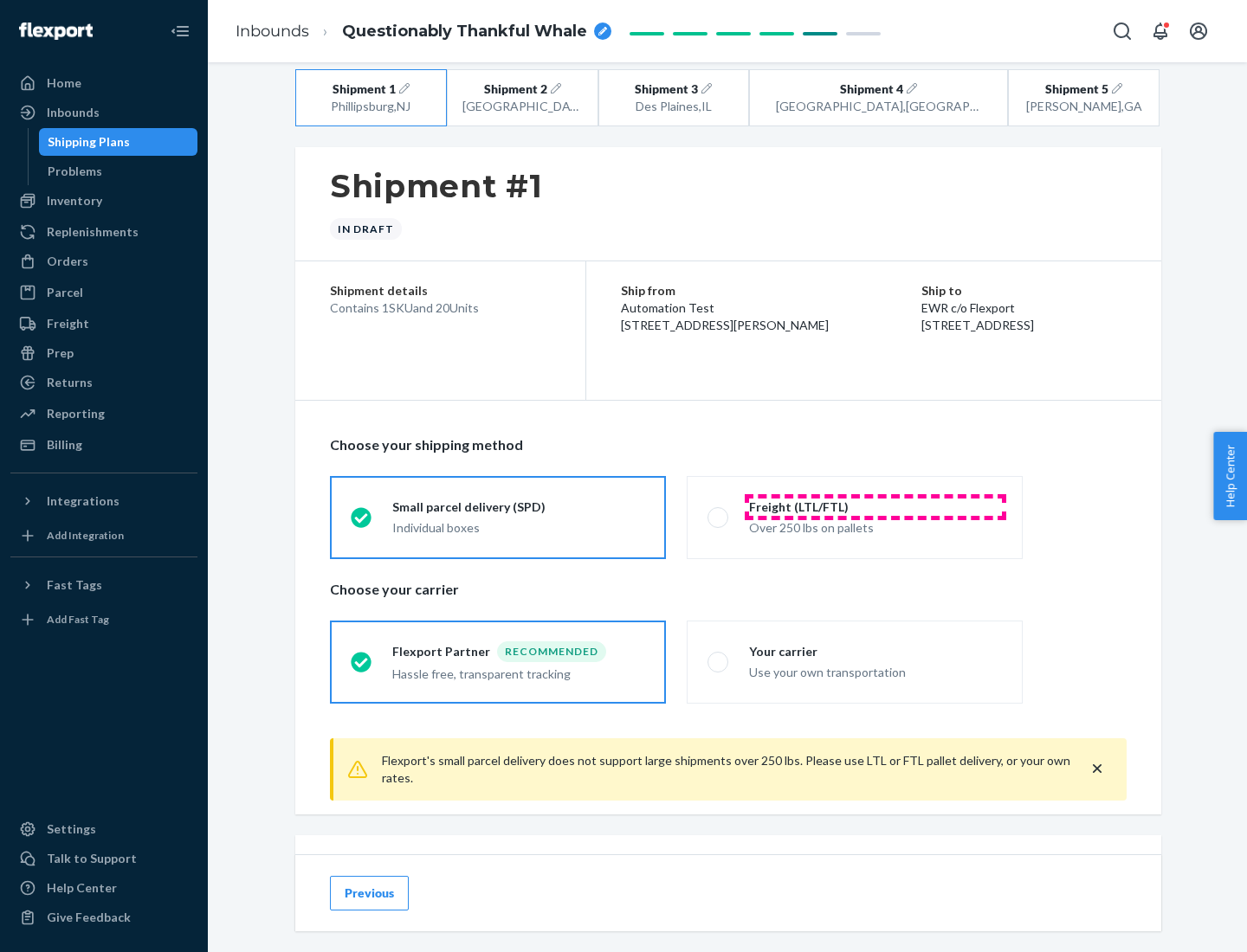
click at [876, 507] on div "Freight (LTL/FTL)" at bounding box center [876, 507] width 253 height 17
click at [718, 511] on input "Freight (LTL/FTL) Over 250 lbs on pallets" at bounding box center [714, 517] width 11 height 11
radio input "true"
radio input "false"
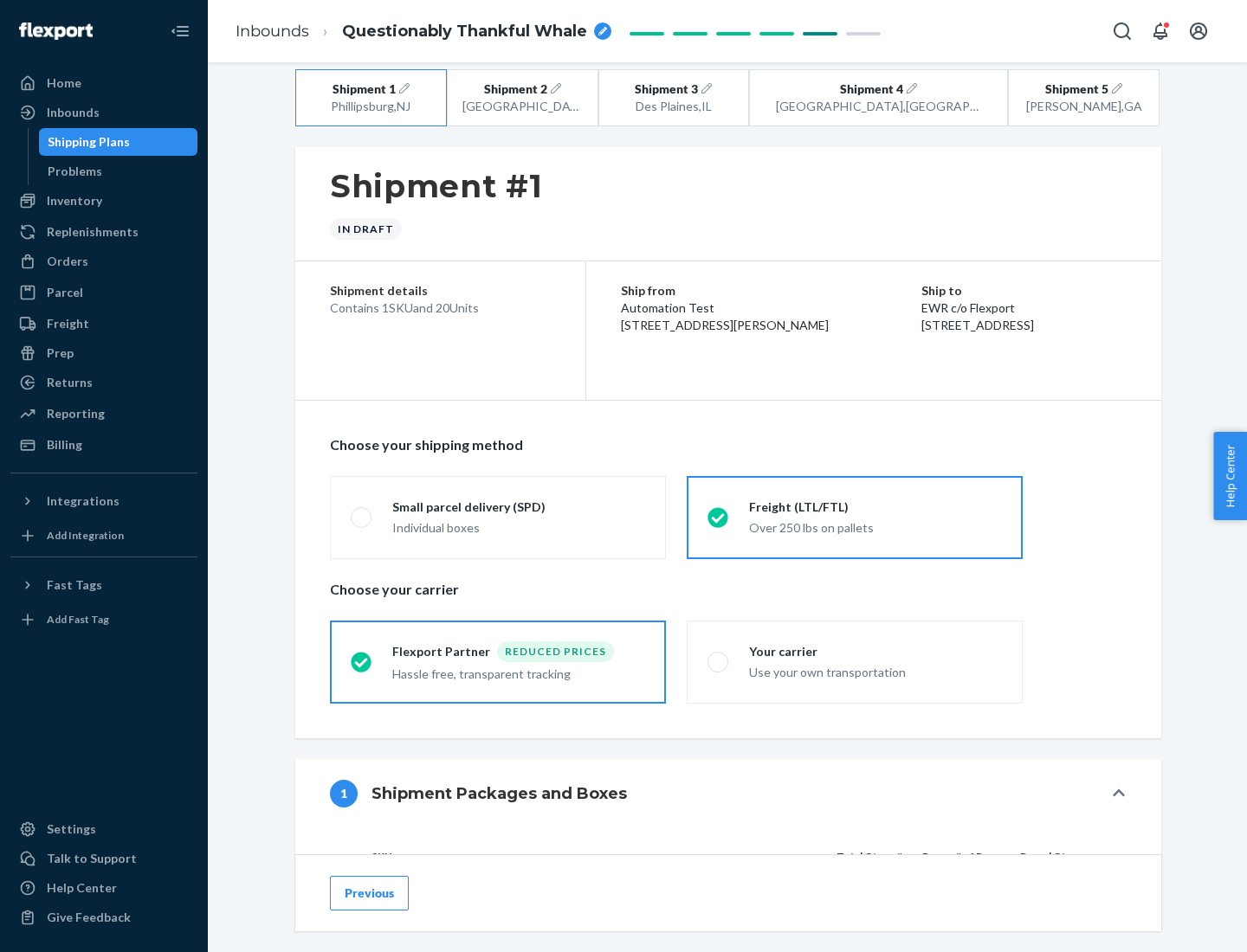
scroll to position [163, 0]
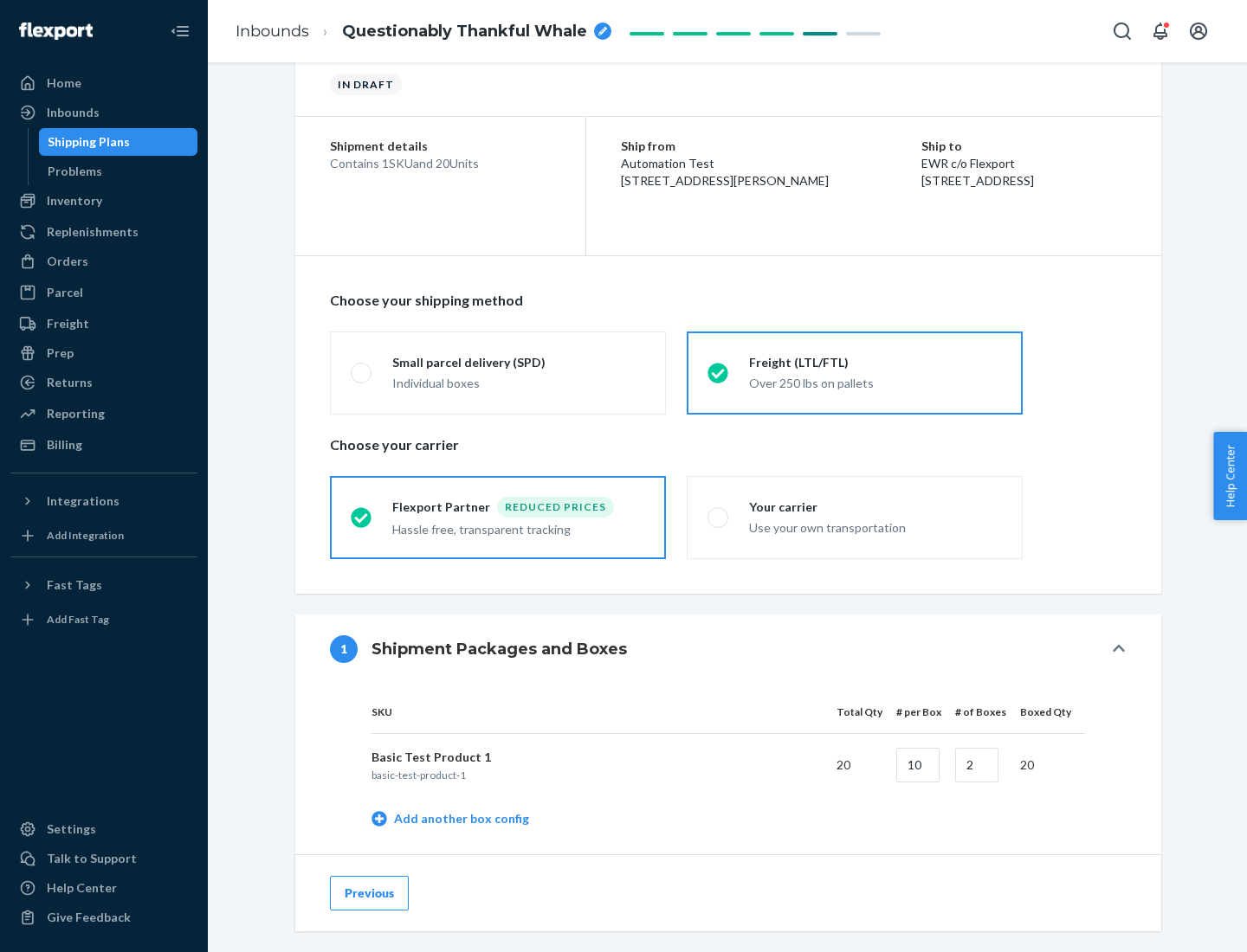
click at [876, 507] on div "Your carrier" at bounding box center [876, 507] width 253 height 17
click at [718, 511] on input "Your carrier Use your own transportation" at bounding box center [714, 517] width 11 height 11
radio input "true"
radio input "false"
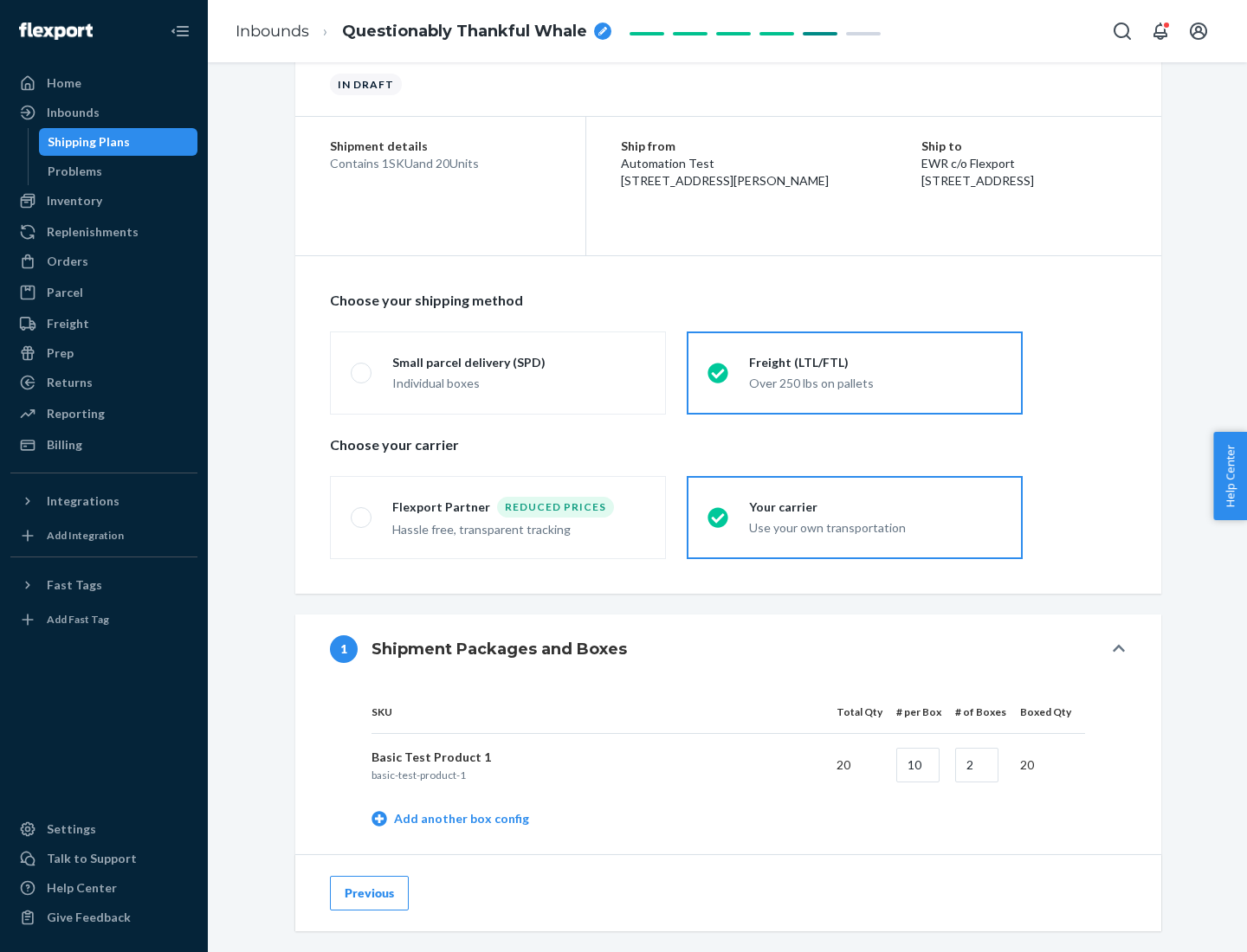
scroll to position [547, 0]
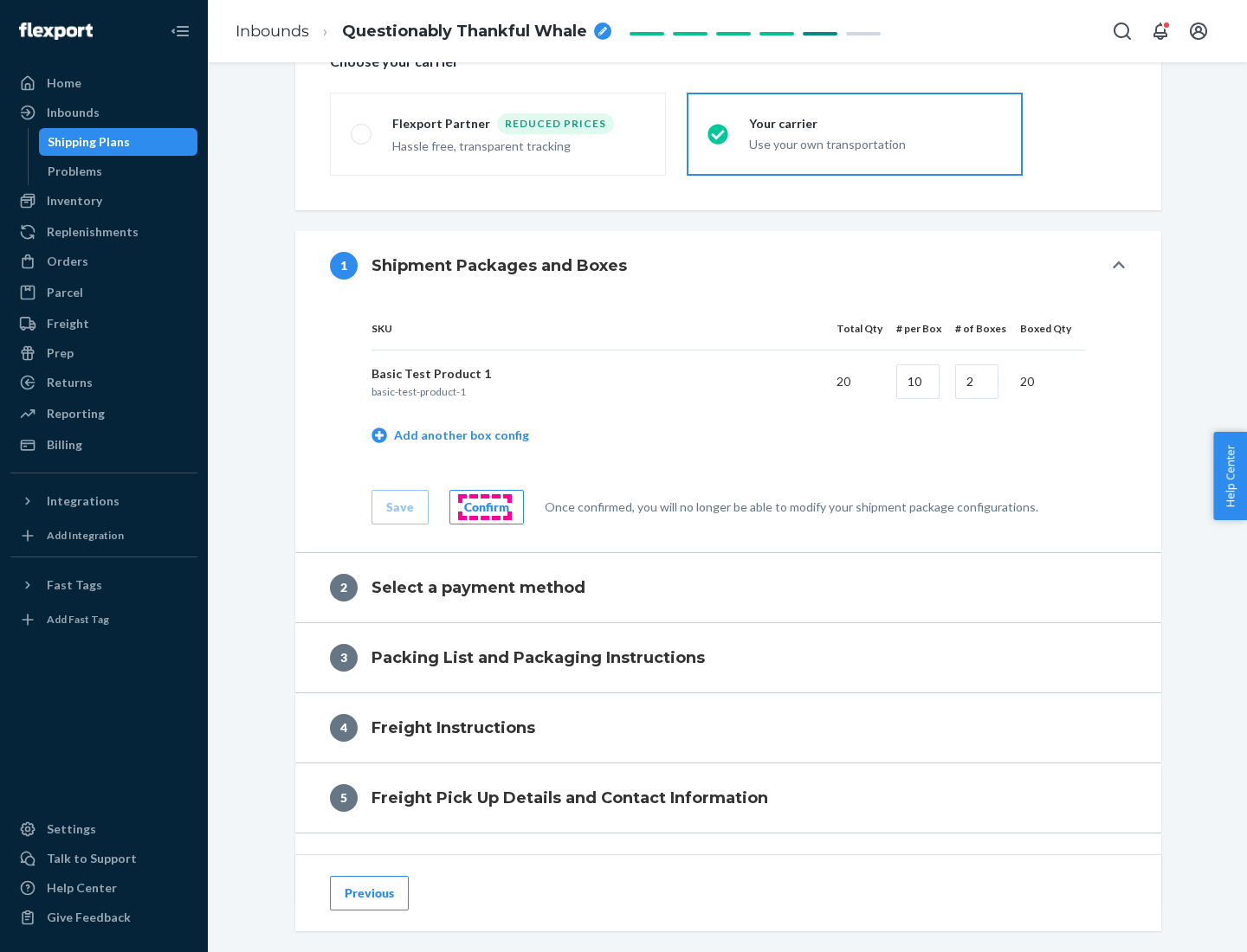
click at [484, 507] on div "Confirm" at bounding box center [487, 507] width 45 height 17
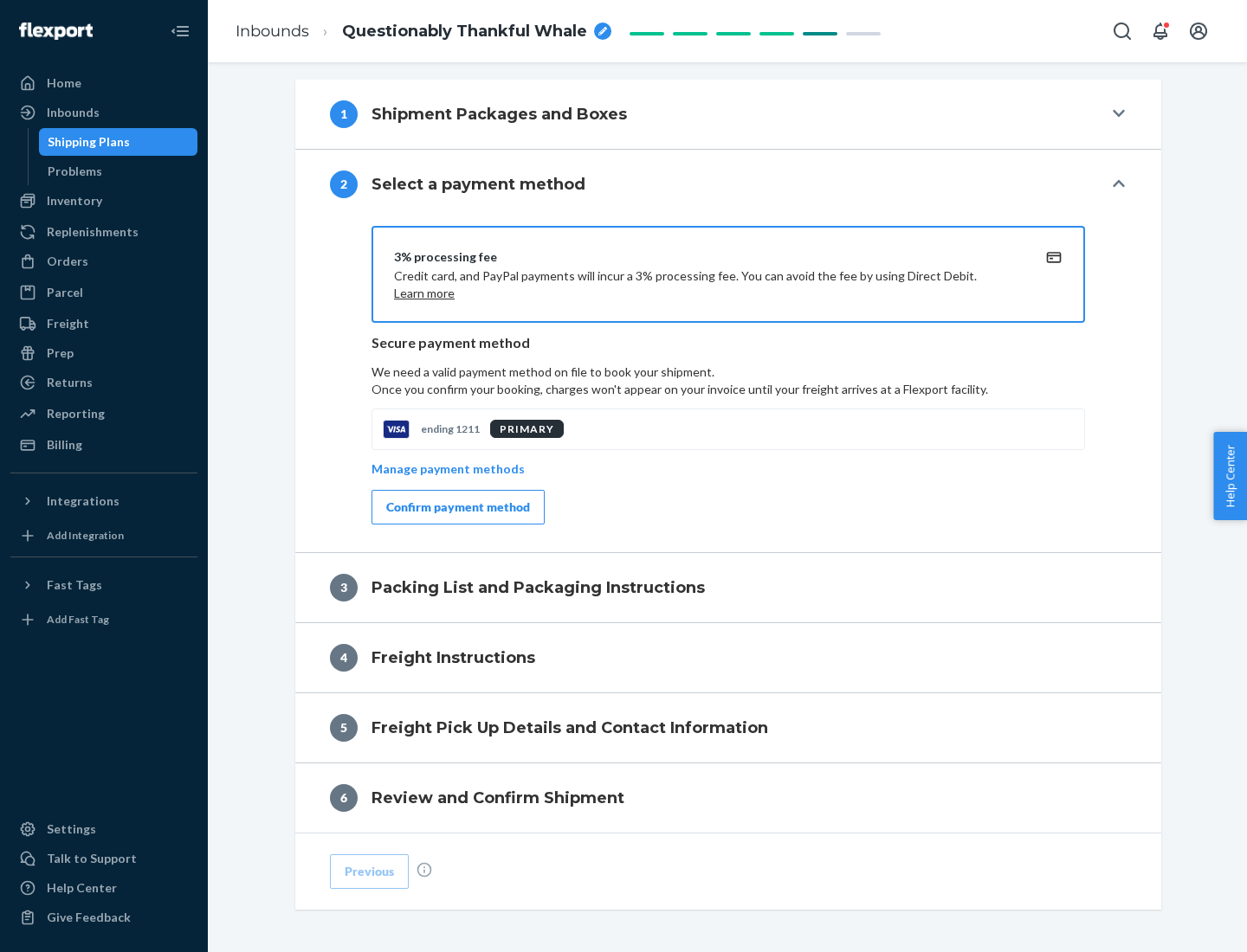
click at [457, 508] on div "Confirm payment method" at bounding box center [458, 507] width 143 height 17
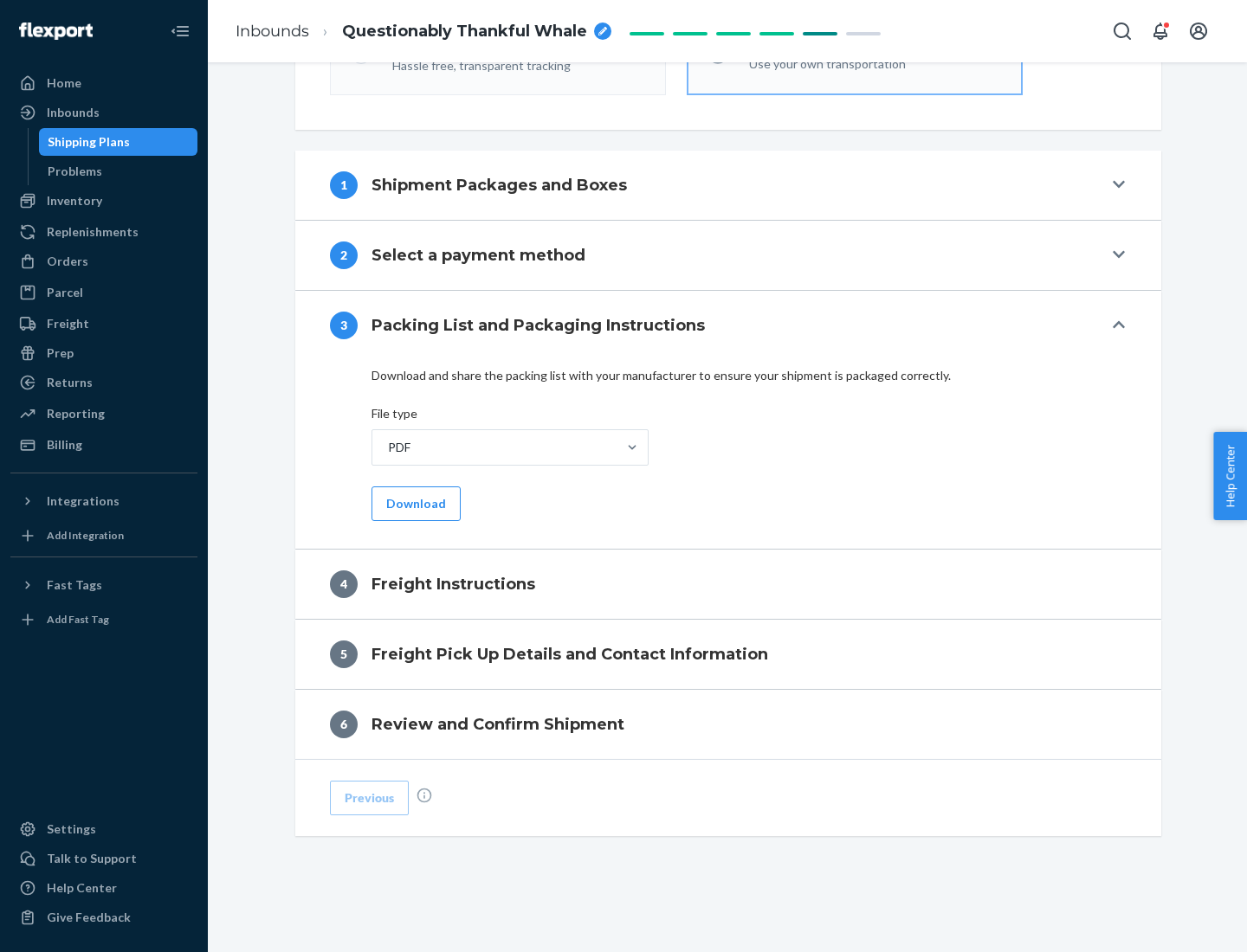
scroll to position [624, 0]
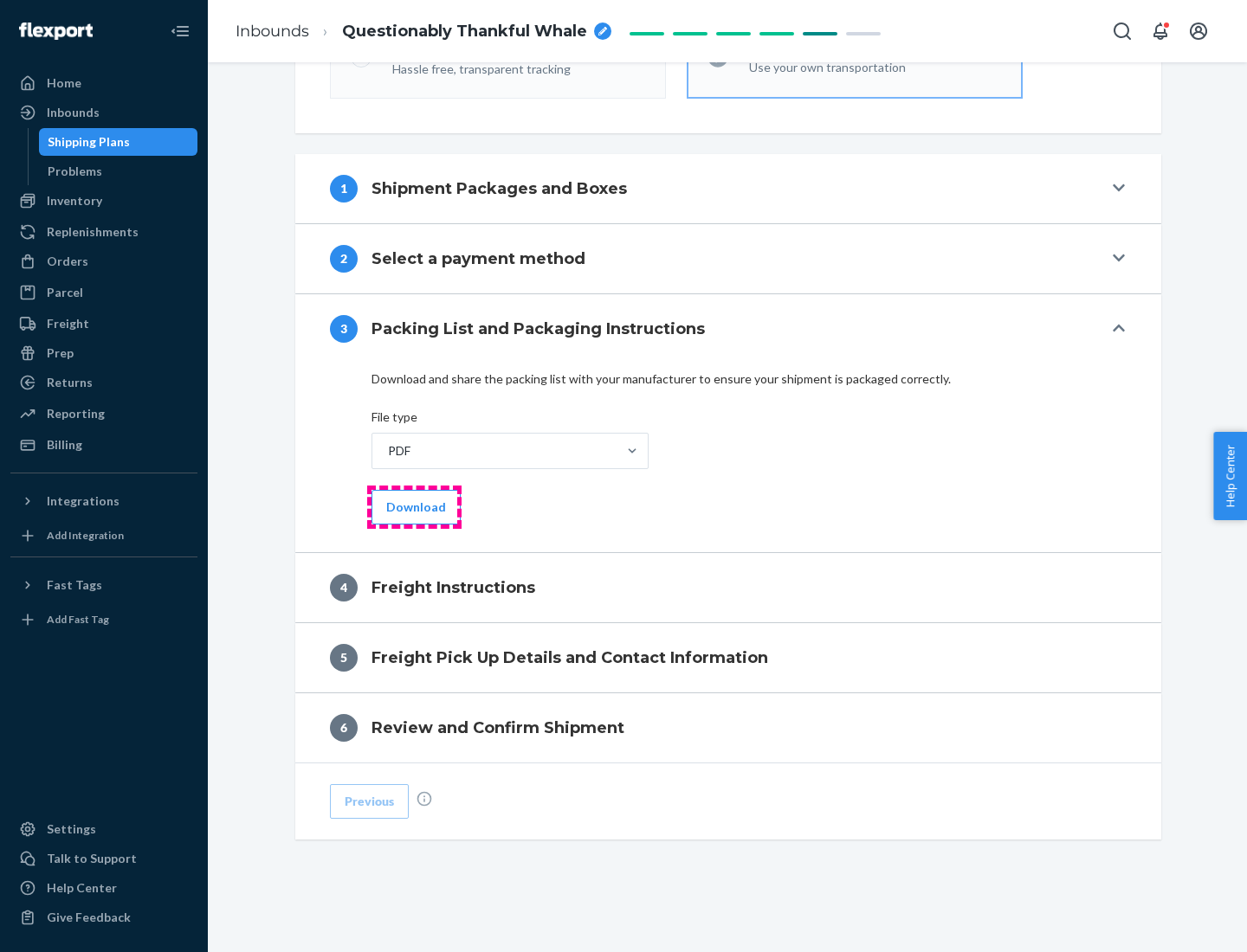
click at [414, 507] on button "Download" at bounding box center [416, 507] width 89 height 35
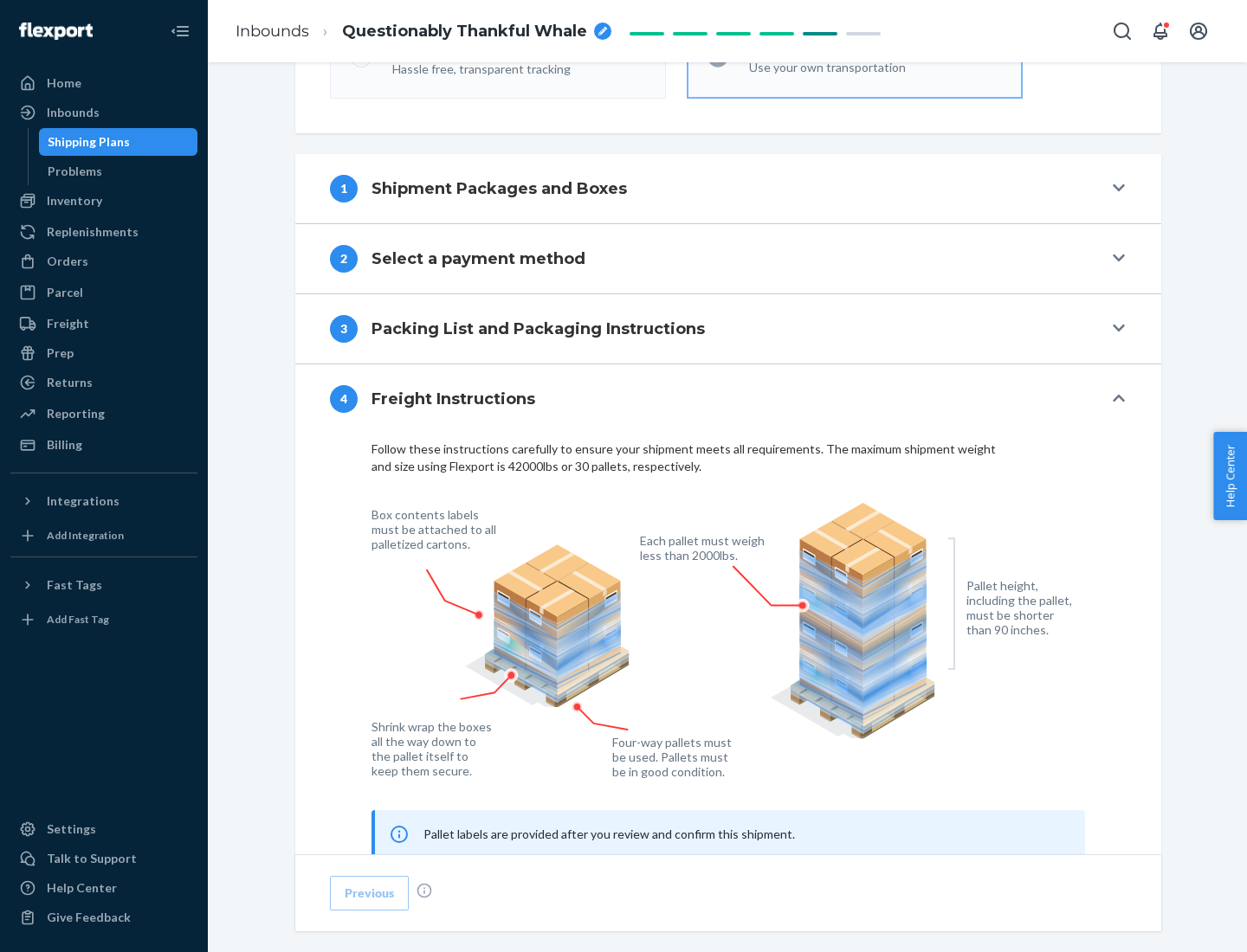
scroll to position [1046, 0]
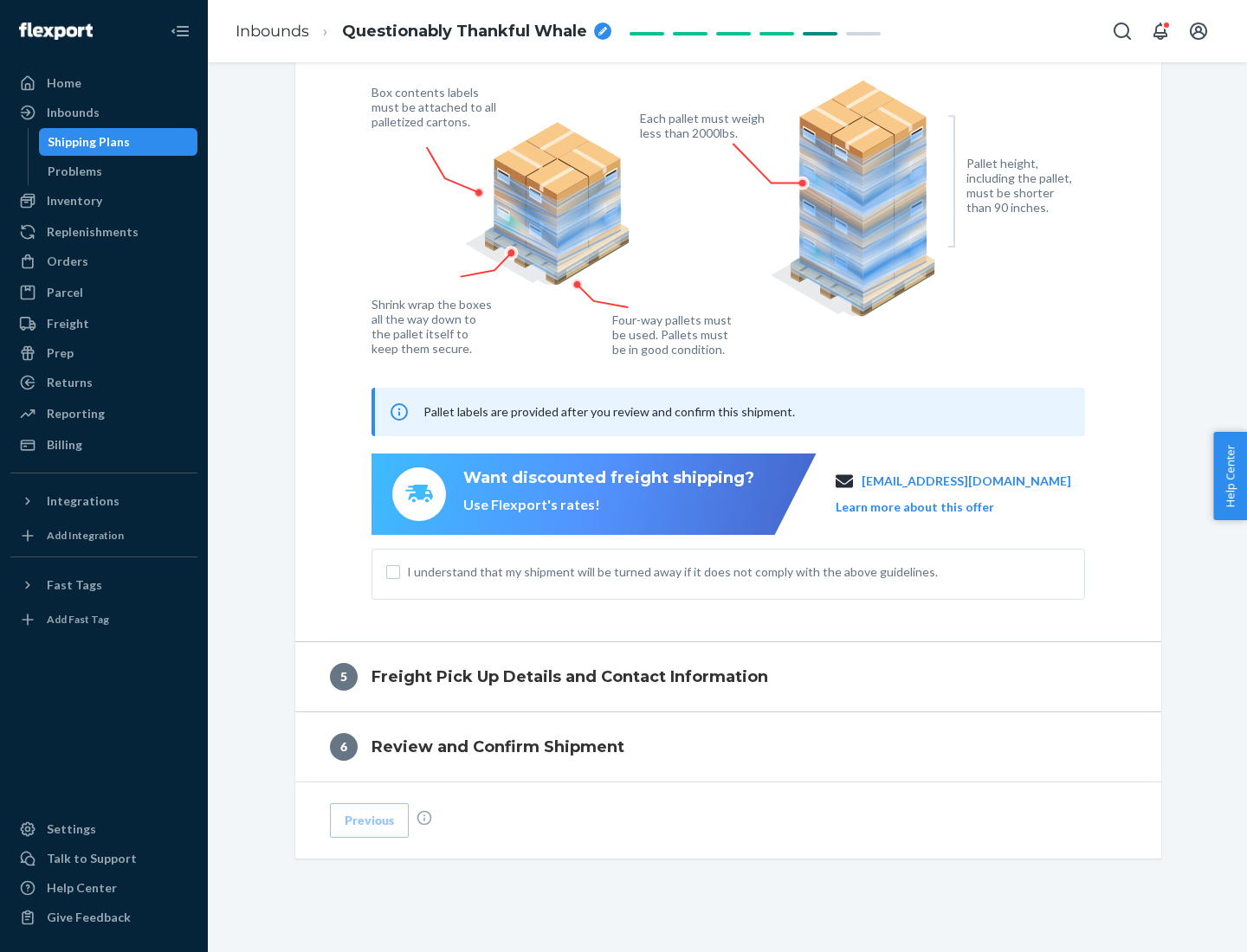
click at [936, 507] on button "Learn more about this offer" at bounding box center [915, 507] width 159 height 17
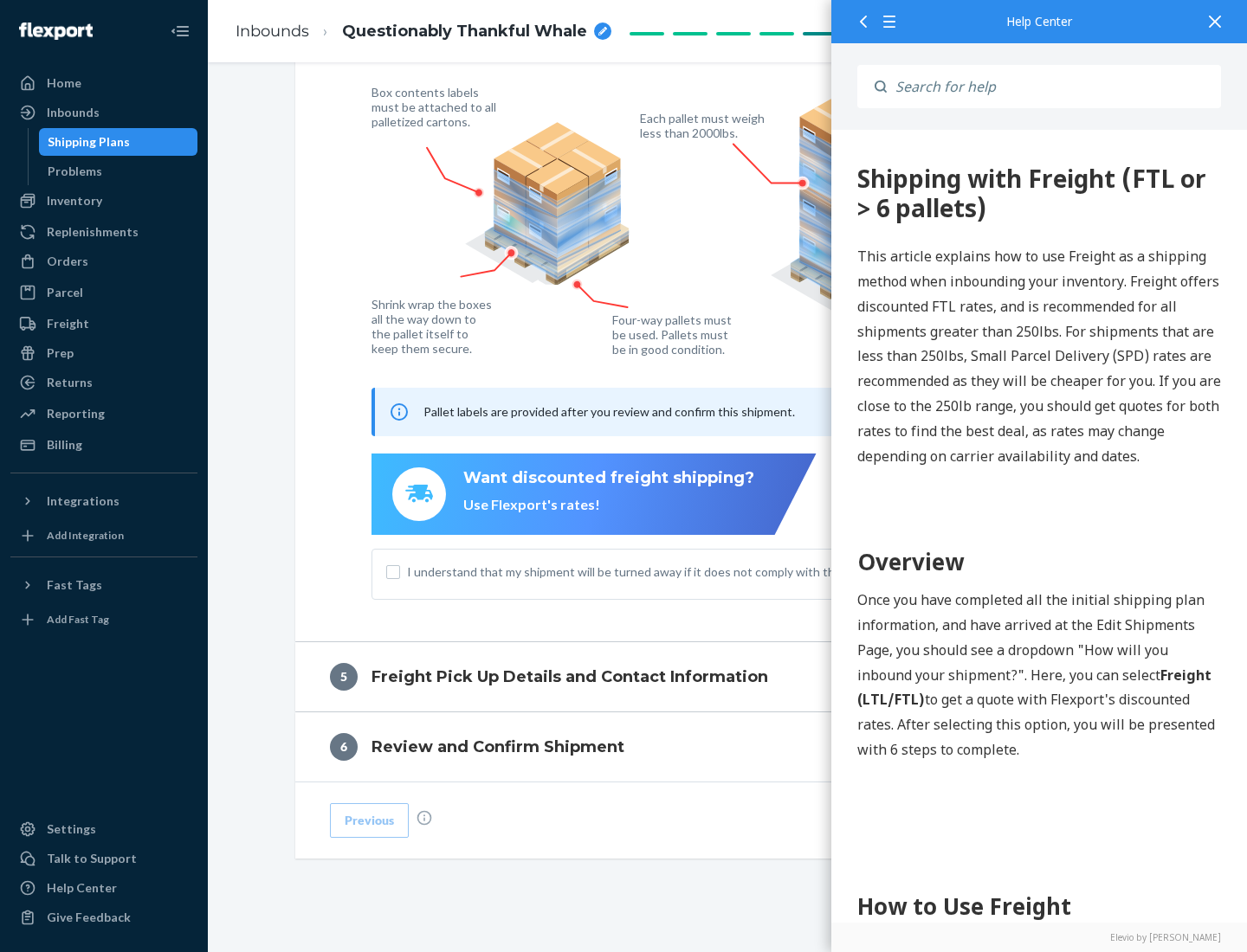
scroll to position [0, 0]
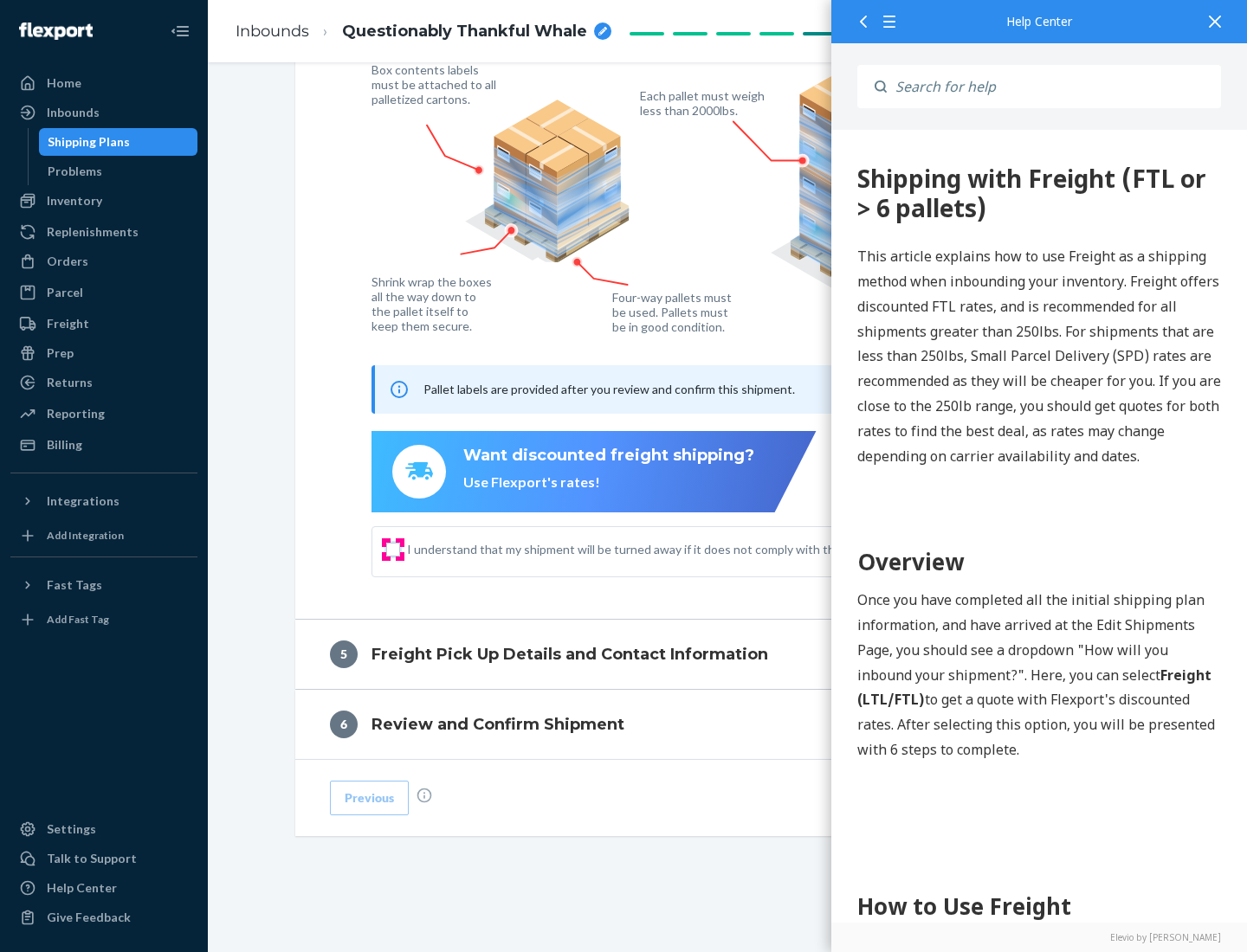
click at [394, 549] on input "I understand that my shipment will be turned away if it does not comply with th…" at bounding box center [393, 549] width 14 height 14
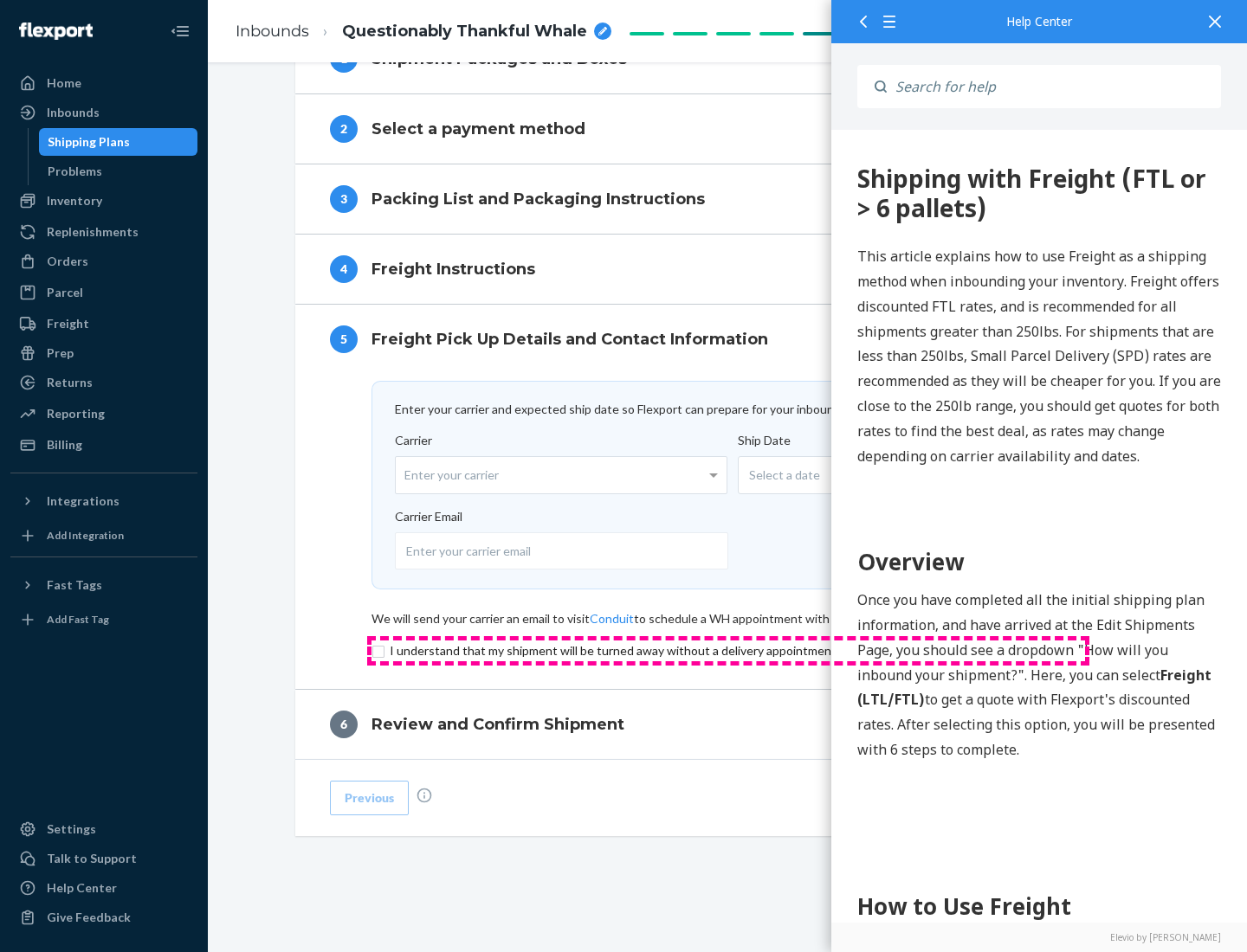
click at [729, 650] on input "checkbox" at bounding box center [729, 651] width 714 height 21
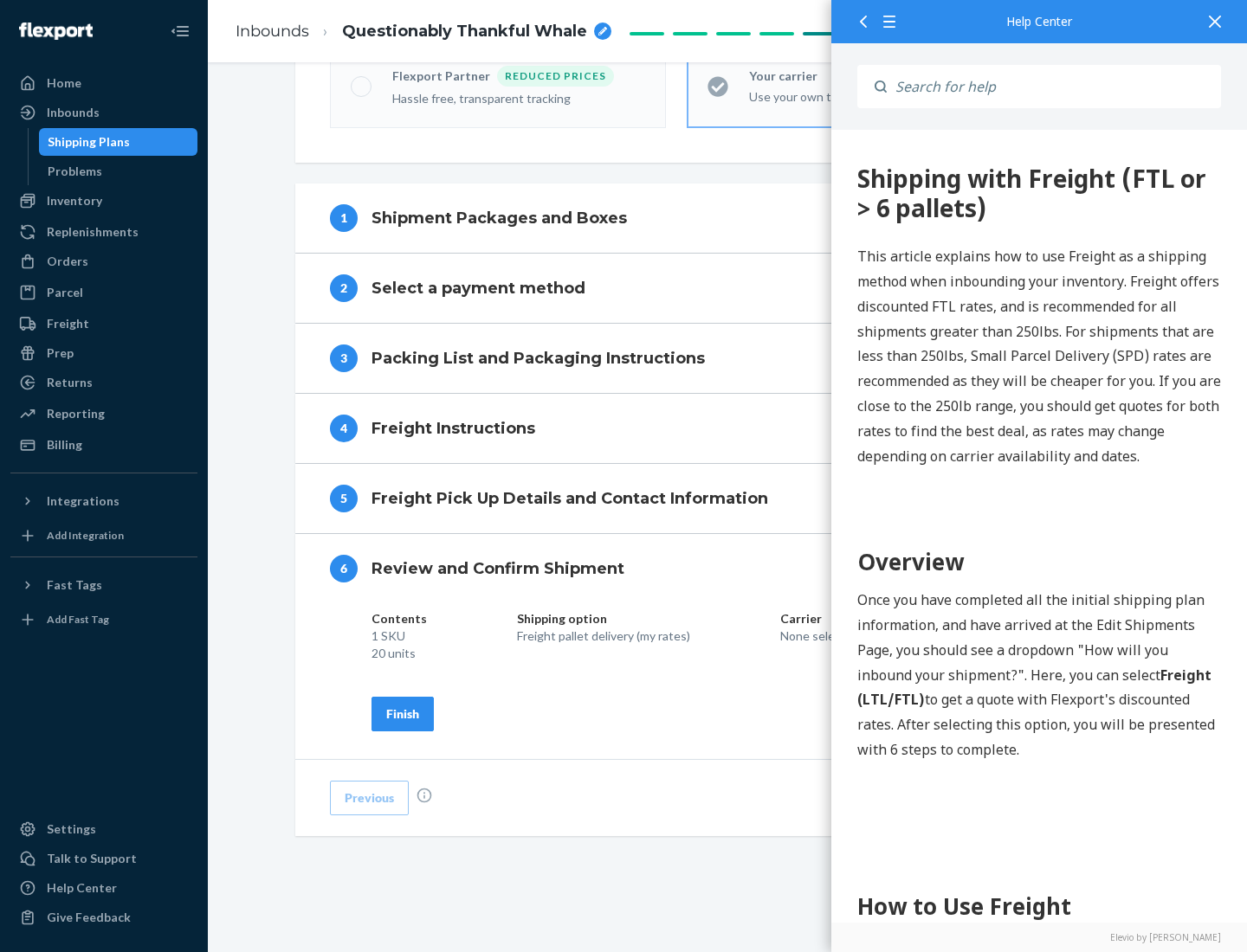
scroll to position [594, 0]
click at [403, 713] on div "Finish" at bounding box center [402, 714] width 33 height 17
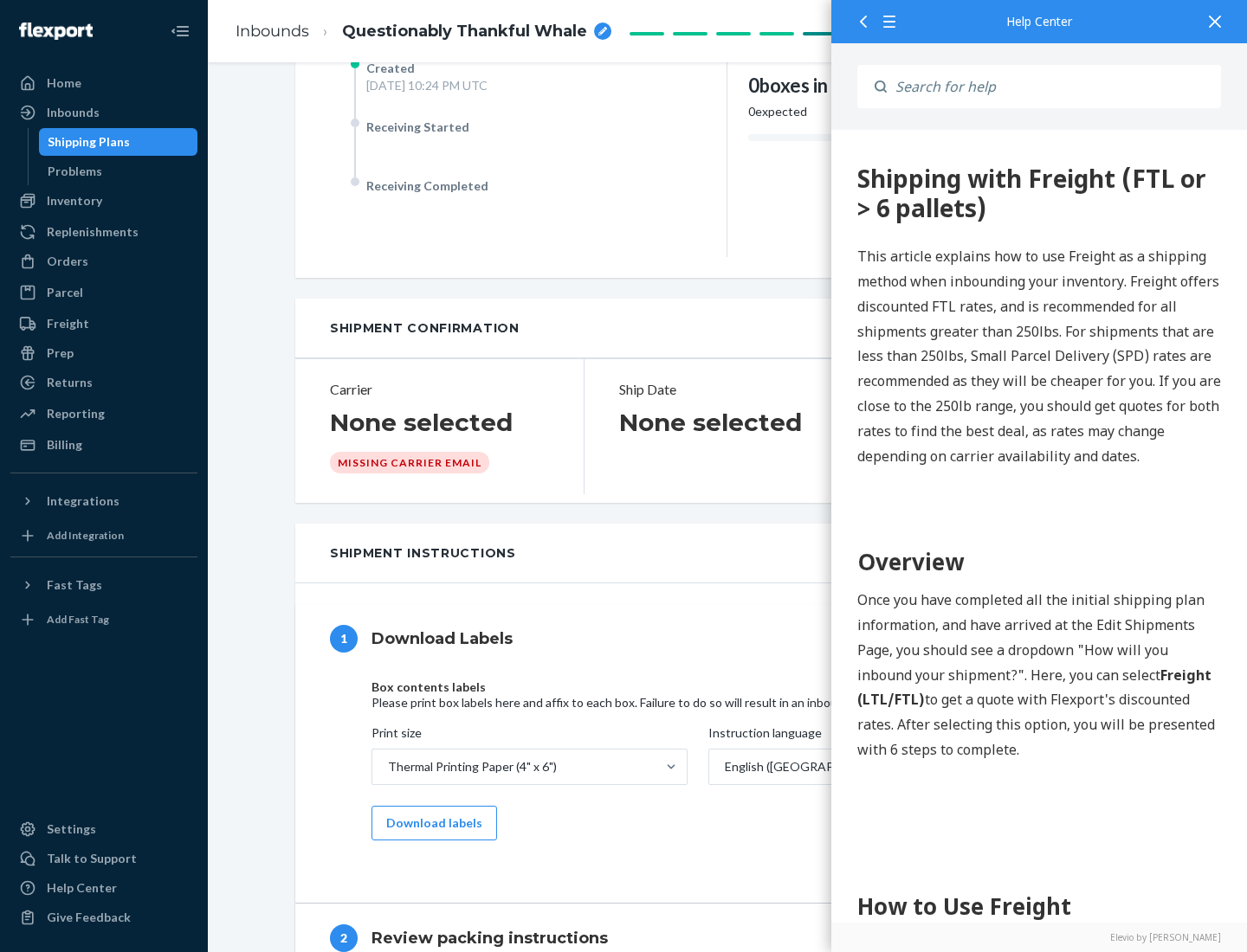
scroll to position [0, 0]
